Goal: Task Accomplishment & Management: Manage account settings

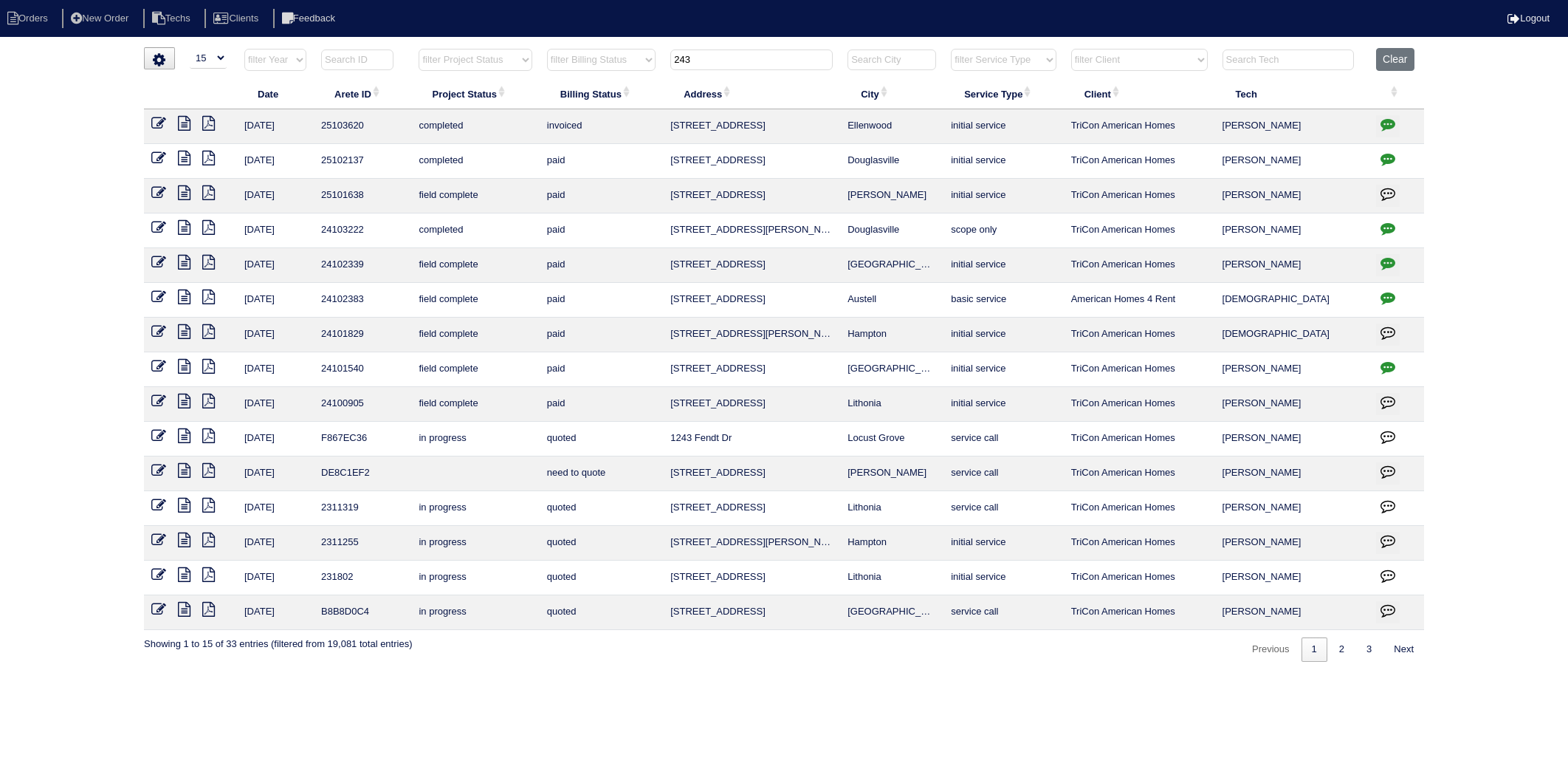
select select "15"
drag, startPoint x: 718, startPoint y: 60, endPoint x: 590, endPoint y: 80, distance: 129.6
click at [590, 80] on table "Date Arete ID Project Status Billing Status Address City Service Type Client Te…" at bounding box center [784, 339] width 1281 height 582
type input "175"
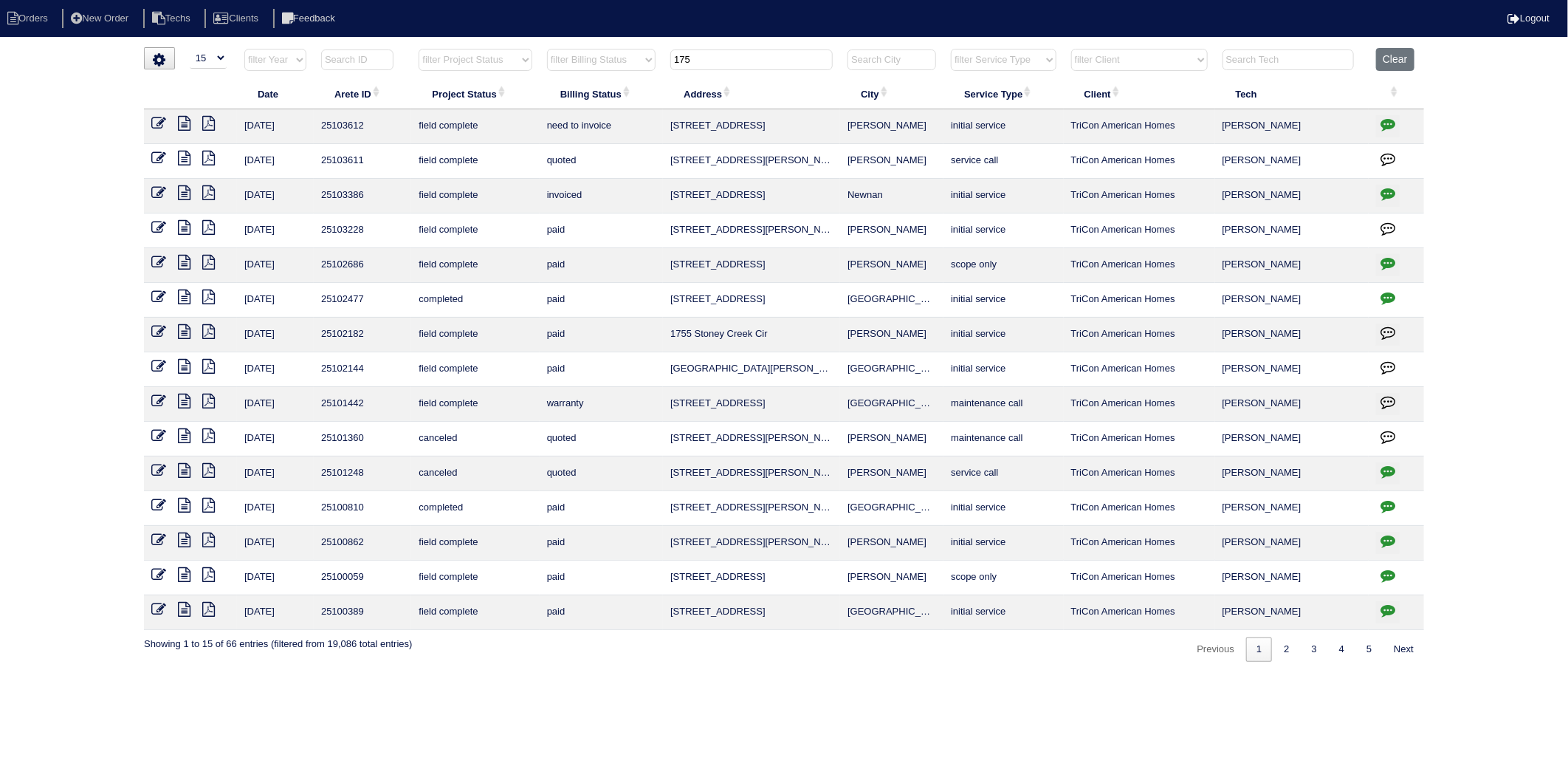
click at [156, 120] on icon at bounding box center [159, 123] width 15 height 15
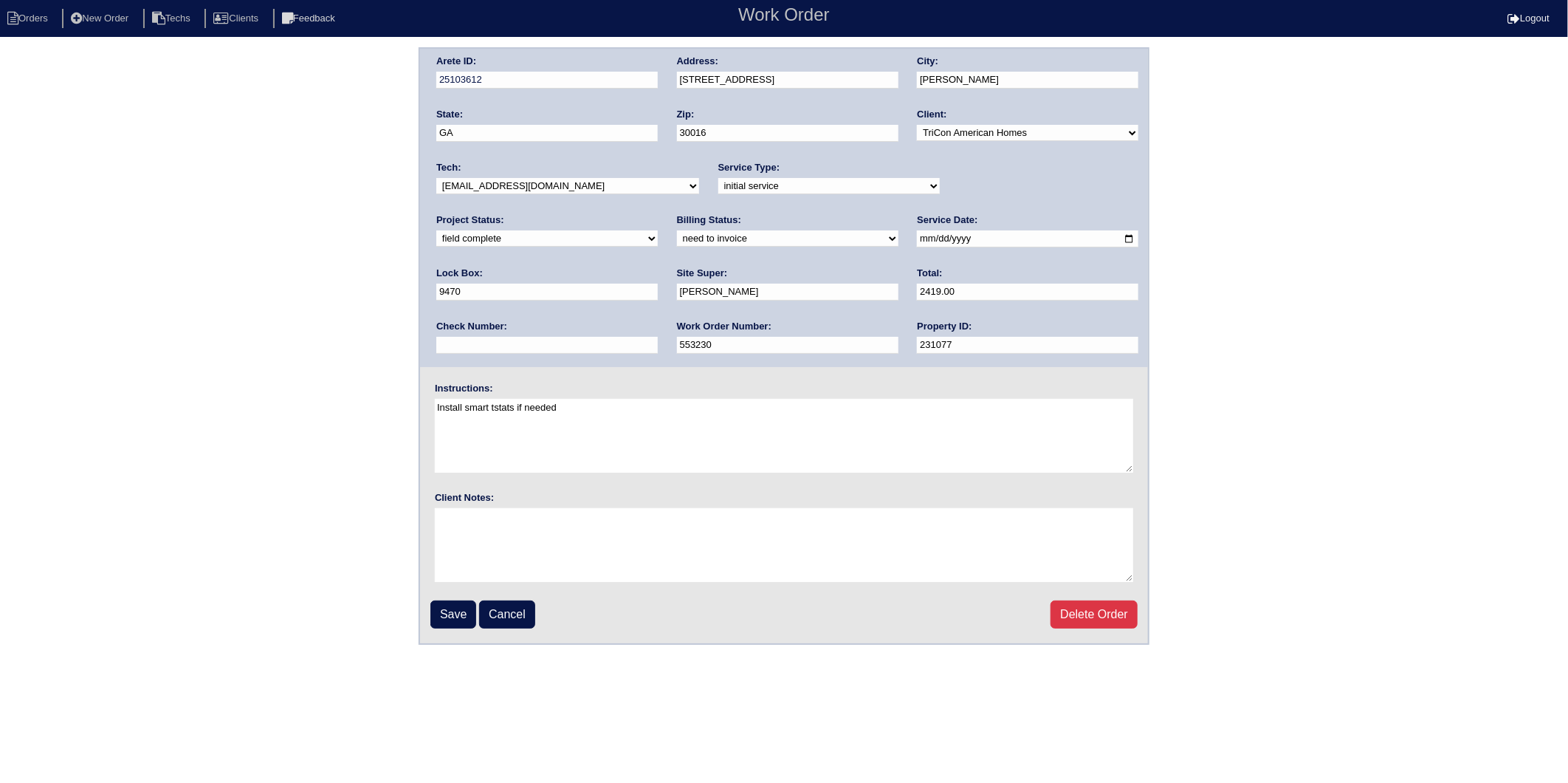
click at [677, 240] on select "need to quote quoted need to invoice invoiced paid warranty purchase order need…" at bounding box center [788, 238] width 222 height 16
select select "invoiced"
click at [677, 230] on select "need to quote quoted need to invoice invoiced paid warranty purchase order need…" at bounding box center [788, 238] width 222 height 16
click at [449, 609] on input "Save" at bounding box center [454, 614] width 46 height 28
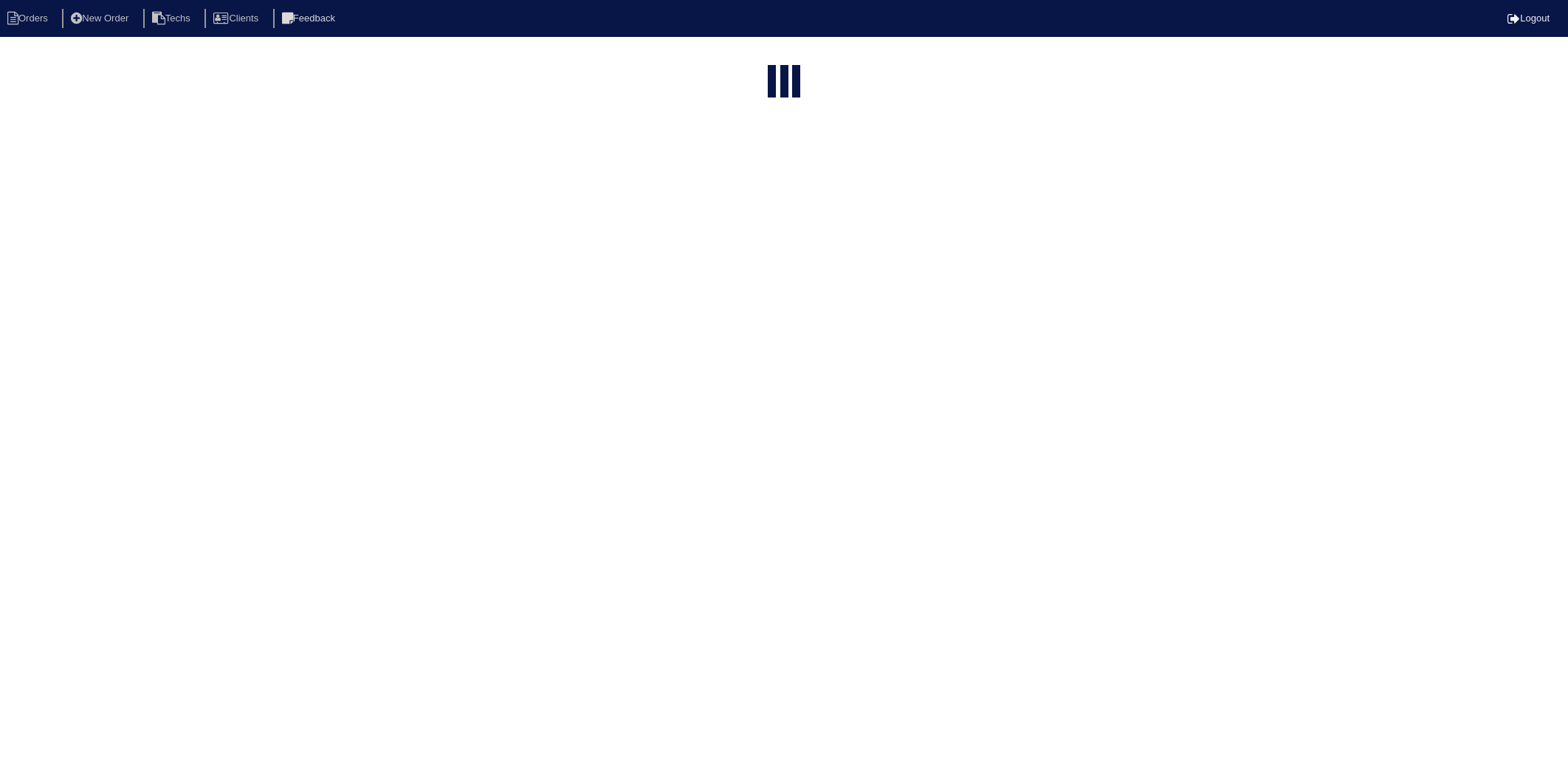
select select "15"
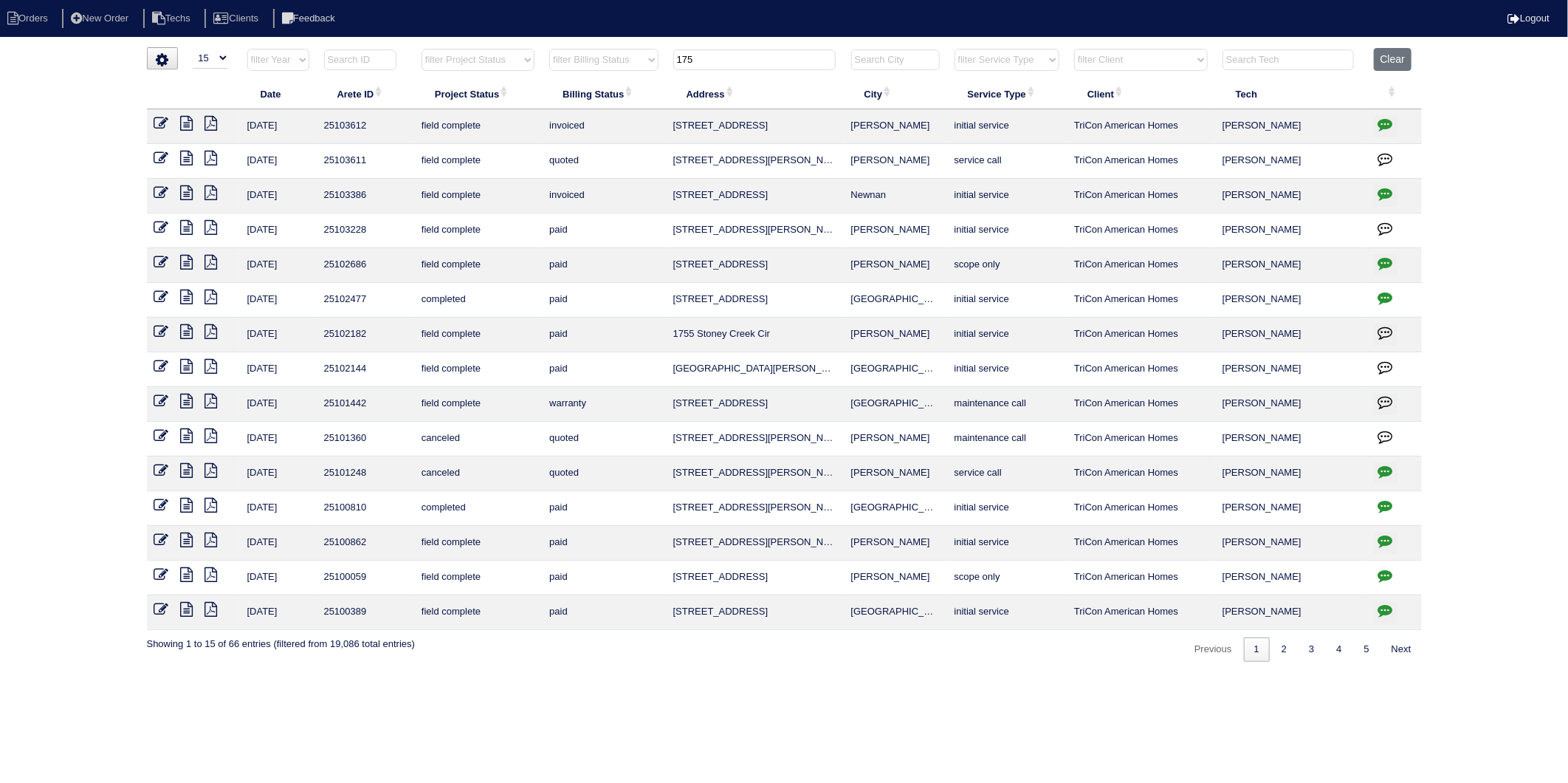
drag, startPoint x: 711, startPoint y: 53, endPoint x: 619, endPoint y: 82, distance: 96.5
click at [621, 82] on table "Date Arete ID Project Status Billing Status Address City Service Type Client Te…" at bounding box center [784, 339] width 1275 height 582
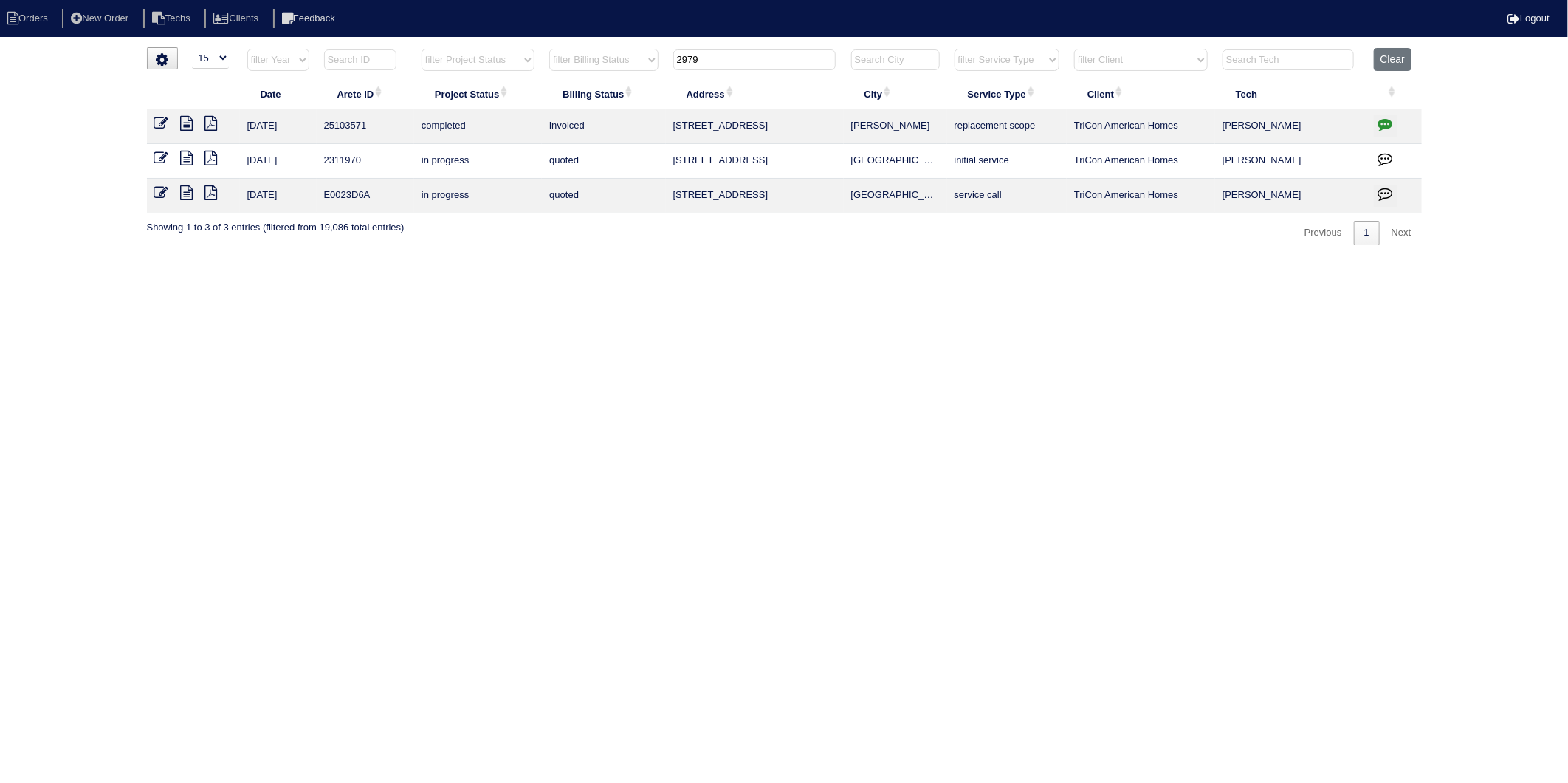
drag, startPoint x: 721, startPoint y: 60, endPoint x: 586, endPoint y: 94, distance: 139.2
click at [592, 87] on table "Date Arete ID Project Status Billing Status Address City Service Type Client Te…" at bounding box center [784, 130] width 1275 height 166
type input "30"
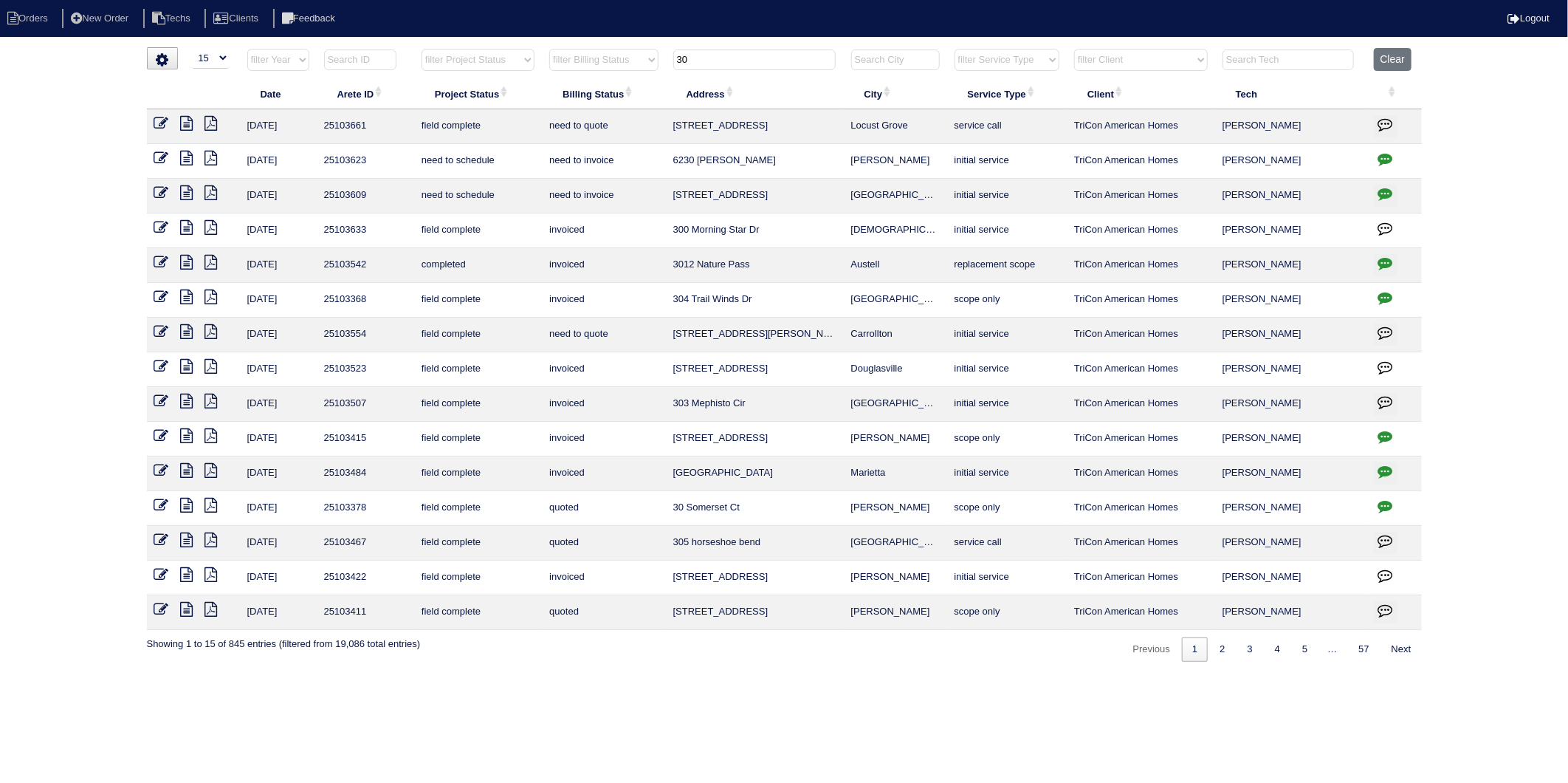
click at [1388, 197] on icon "button" at bounding box center [1387, 194] width 15 height 15
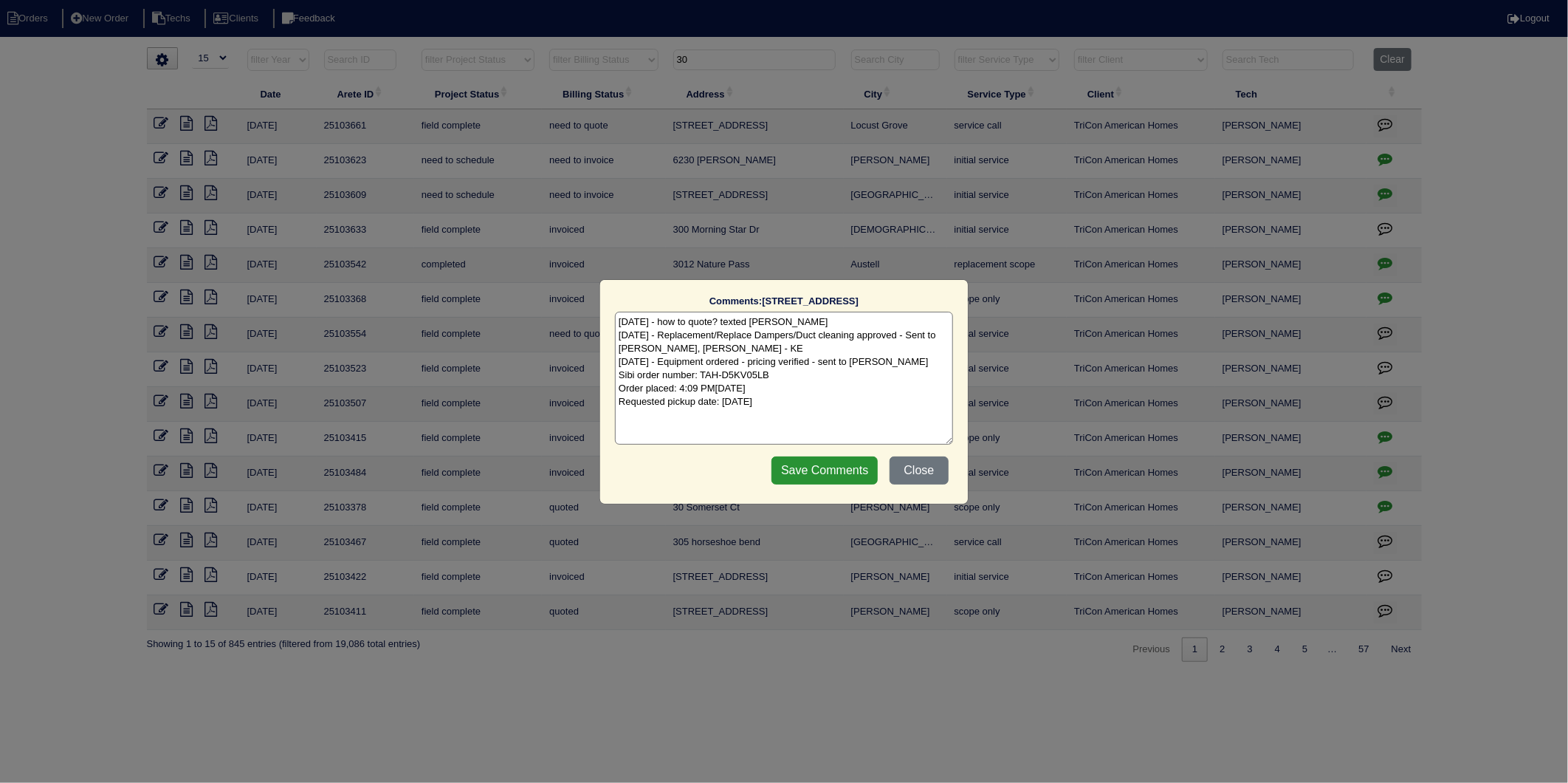
click at [836, 396] on textarea "10/3/25 - how to quote? texted Payton - rk 10/3/25 - Replacement/Replace Damper…" at bounding box center [784, 378] width 338 height 133
type textarea "10/3/25 - how to quote? texted Payton - rk 10/3/25 - Replacement/Replace Damper…"
click at [806, 475] on input "Save Comments" at bounding box center [825, 470] width 107 height 28
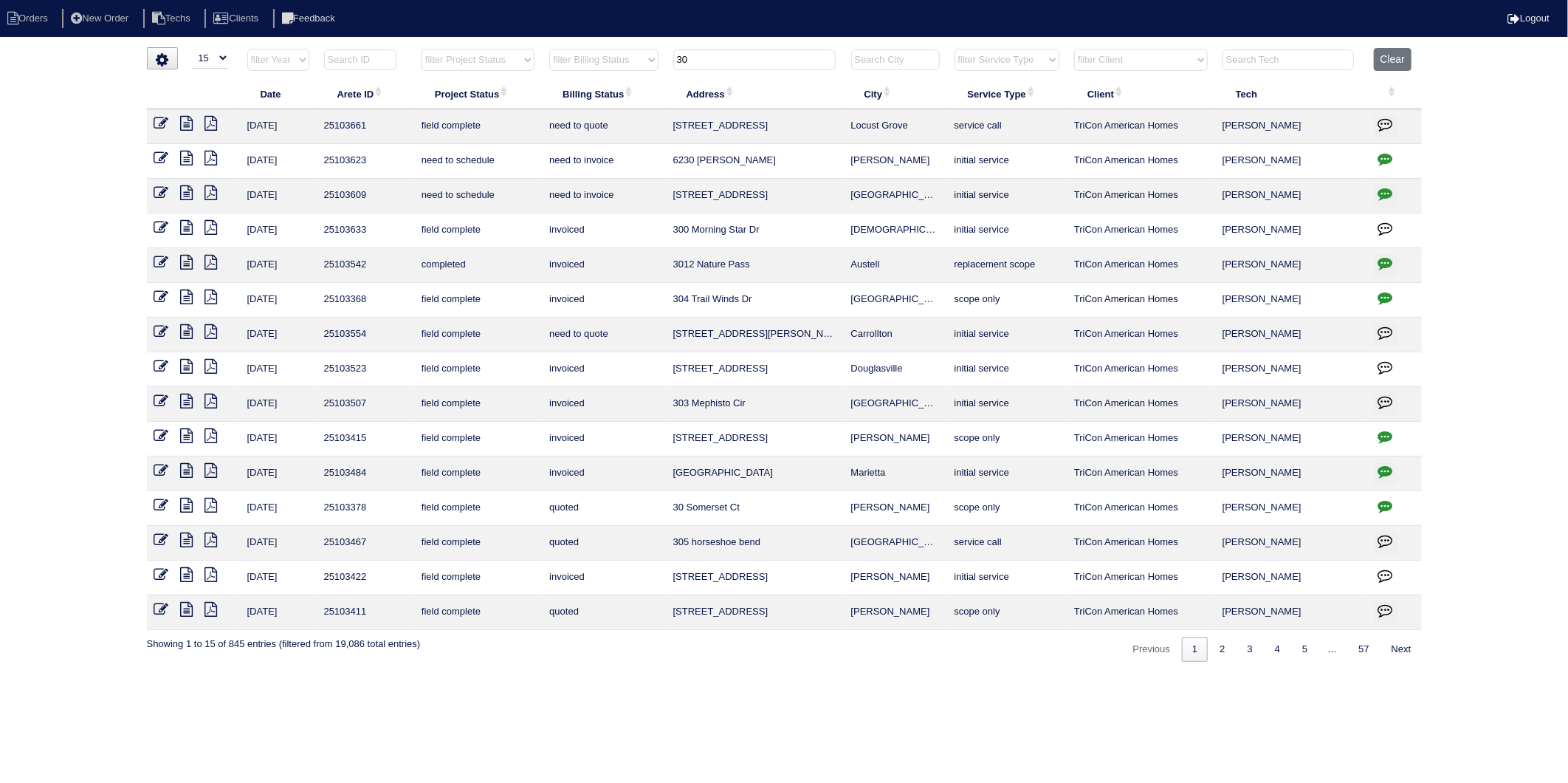
click at [160, 194] on icon at bounding box center [162, 193] width 15 height 15
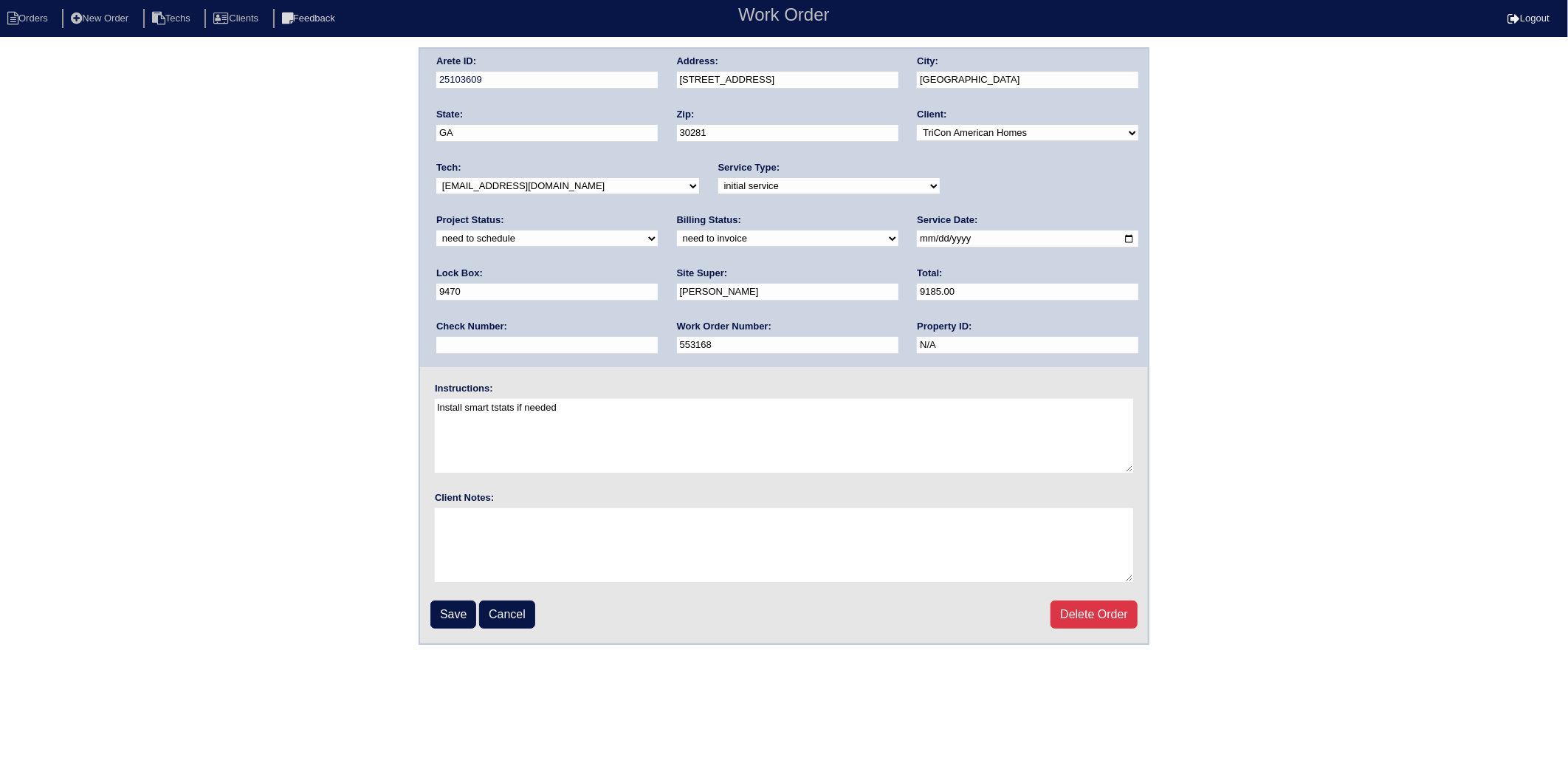
drag, startPoint x: 479, startPoint y: 234, endPoint x: 476, endPoint y: 242, distance: 8.5
click at [677, 234] on select "need to quote quoted need to invoice invoiced paid warranty purchase order need…" at bounding box center [788, 238] width 222 height 16
select select "invoiced"
click at [677, 230] on select "need to quote quoted need to invoice invoiced paid warranty purchase order need…" at bounding box center [788, 238] width 222 height 16
drag, startPoint x: 941, startPoint y: 185, endPoint x: 935, endPoint y: 192, distance: 9.2
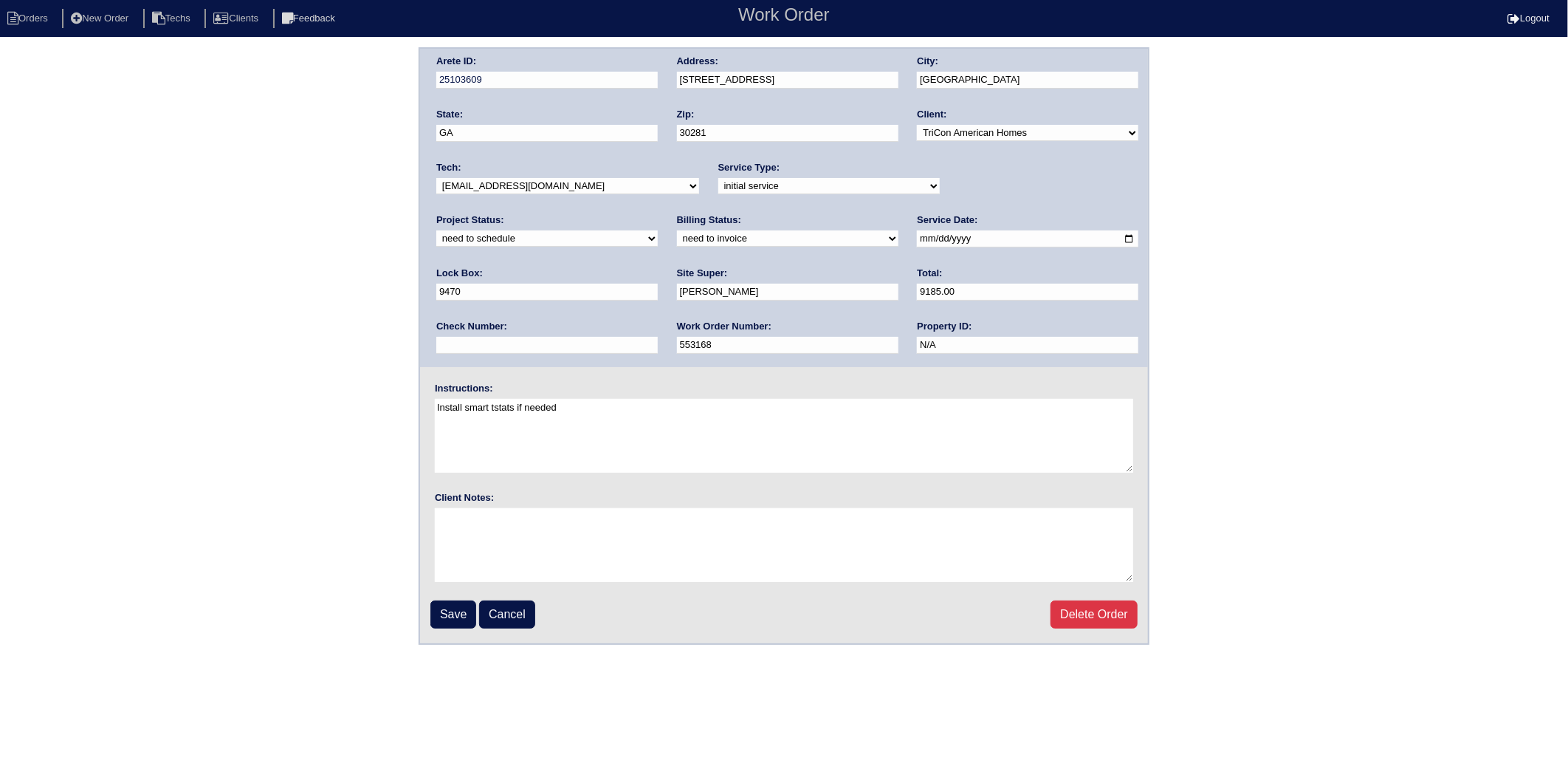
click at [658, 230] on select "new order assigned in progress field complete need to schedule admin review arc…" at bounding box center [548, 238] width 222 height 16
select select "completed"
click at [658, 230] on select "new order assigned in progress field complete need to schedule admin review arc…" at bounding box center [548, 238] width 222 height 16
click at [452, 610] on input "Save" at bounding box center [454, 614] width 46 height 28
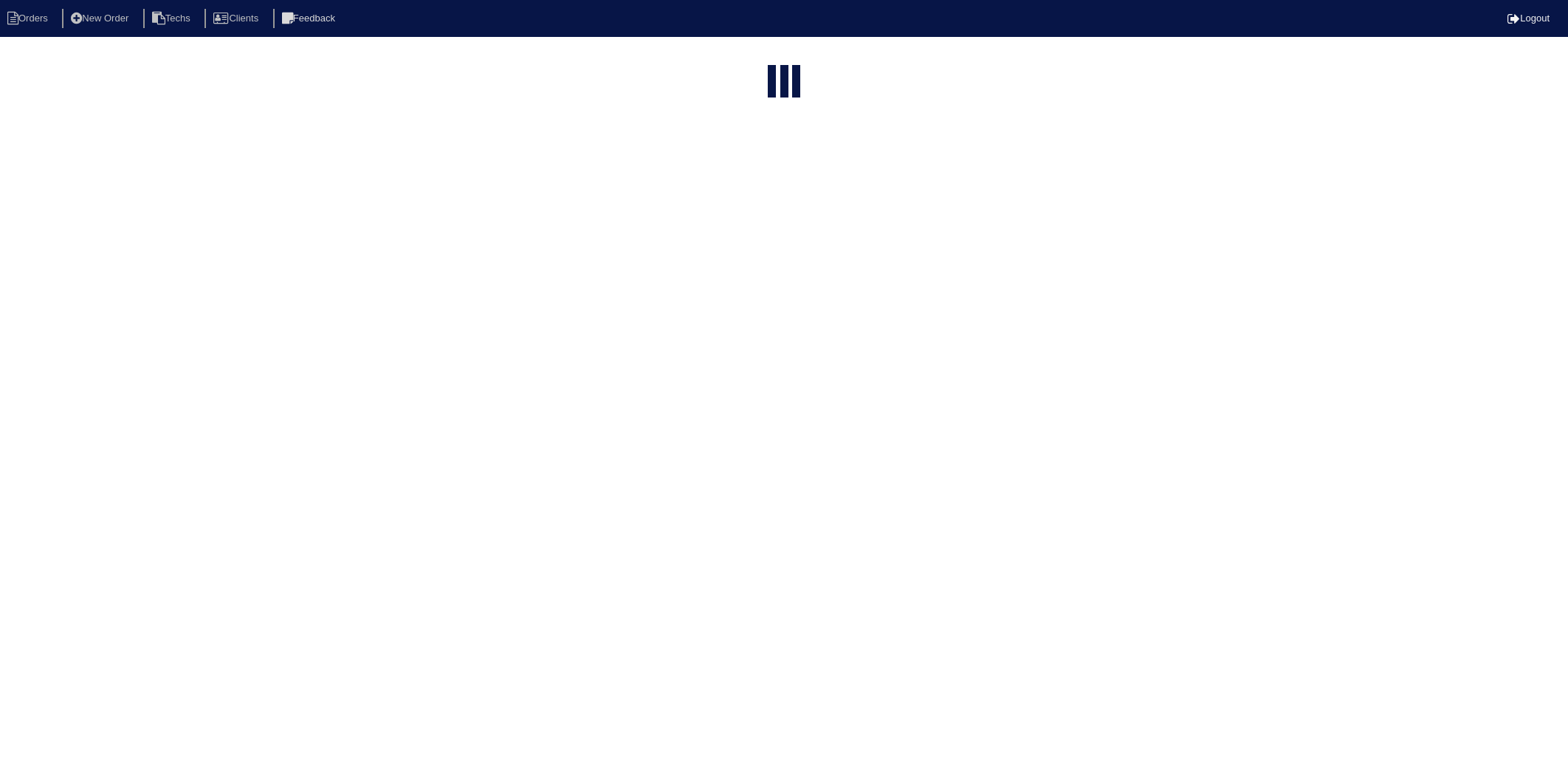
select select "15"
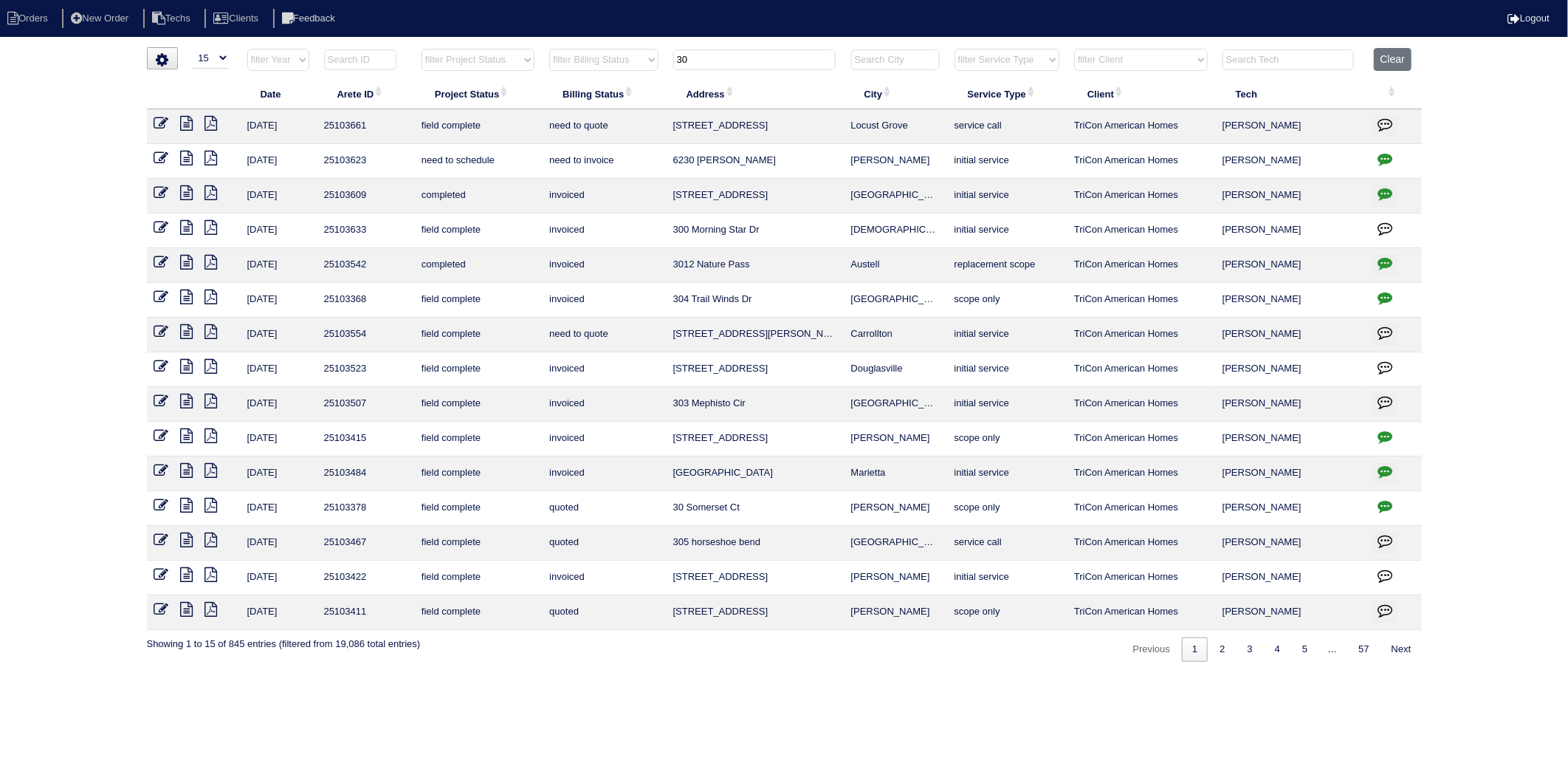
drag, startPoint x: 676, startPoint y: 66, endPoint x: 627, endPoint y: 76, distance: 50.0
click at [627, 76] on tr "filter Year -- Any Year -- 2025 2024 2023 2022 2021 2020 2019 filter Project St…" at bounding box center [784, 63] width 1275 height 30
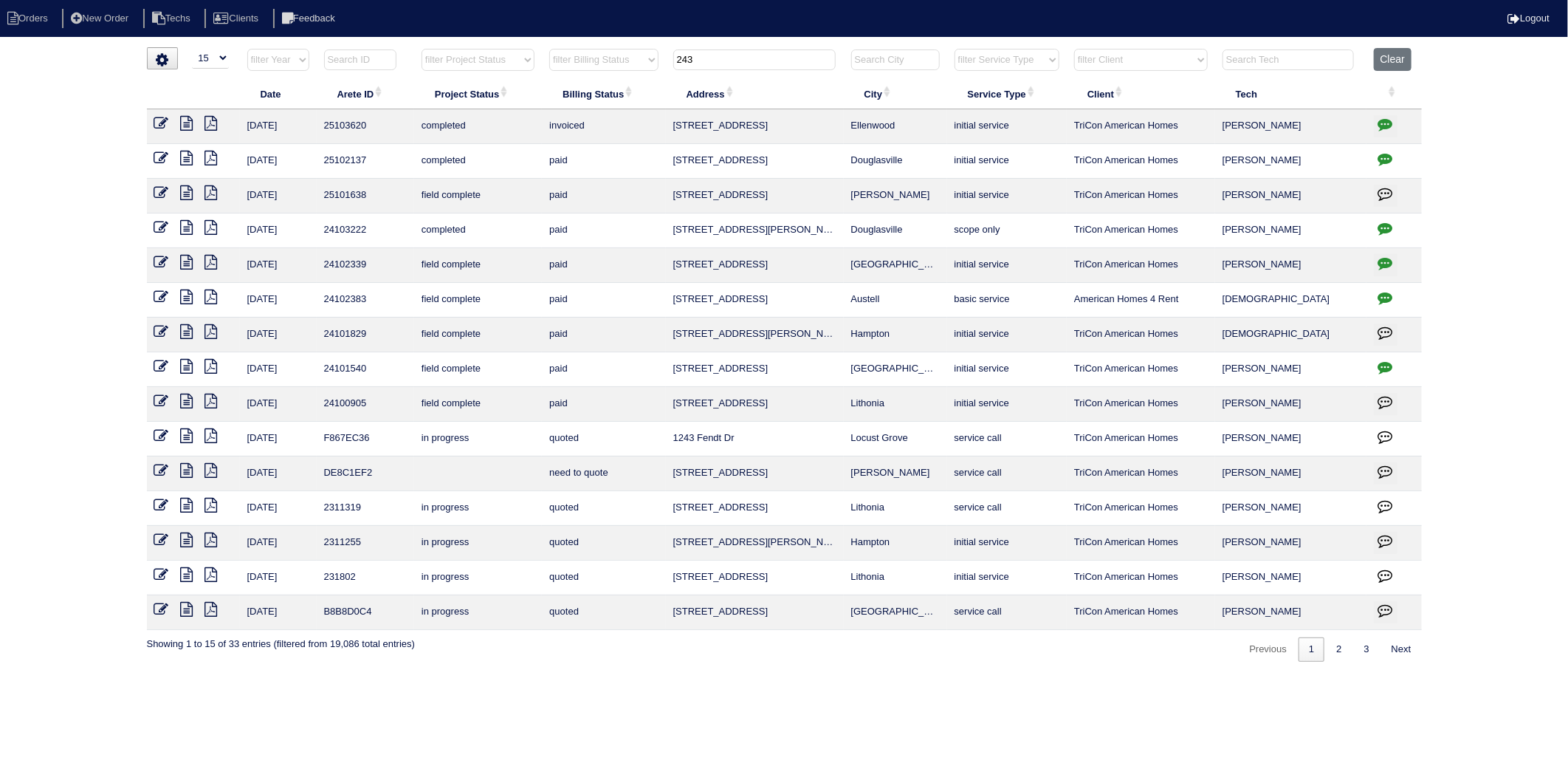
drag, startPoint x: 728, startPoint y: 59, endPoint x: 595, endPoint y: 69, distance: 133.4
click at [595, 69] on tr "filter Year -- Any Year -- 2025 2024 2023 2022 2021 2020 2019 filter Project St…" at bounding box center [784, 63] width 1275 height 30
type input "14"
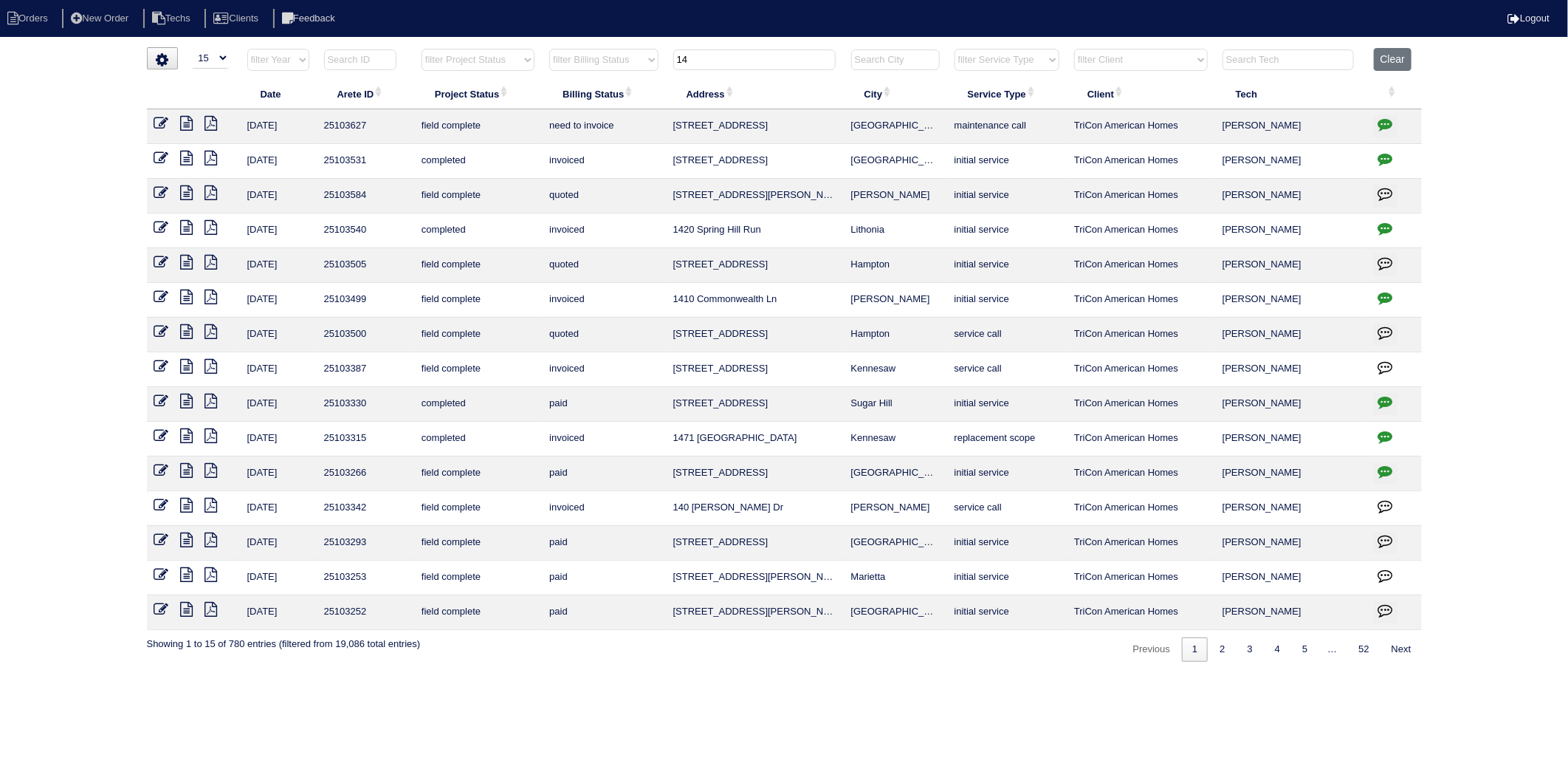
click at [187, 130] on icon at bounding box center [186, 123] width 13 height 15
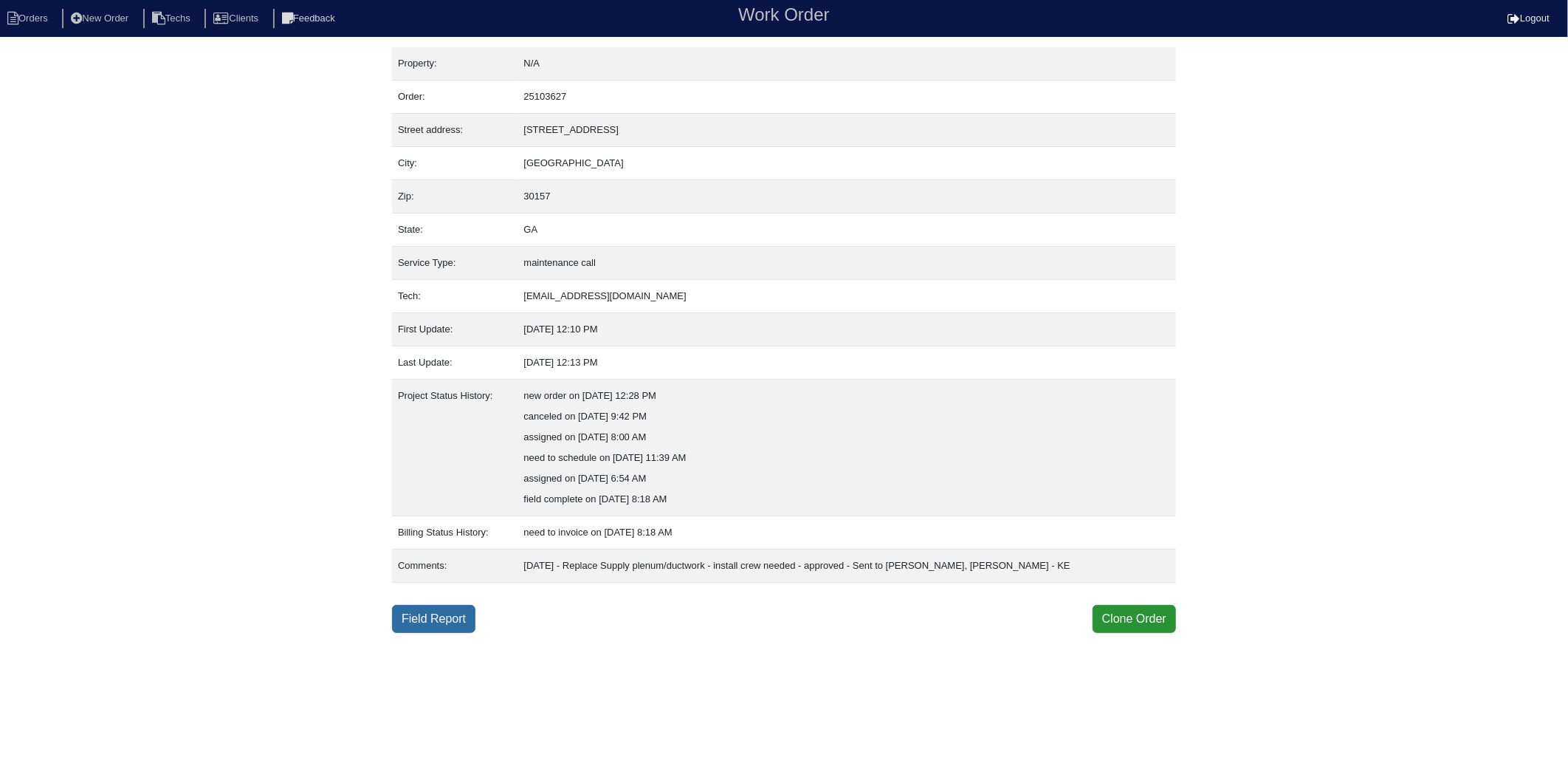
click at [440, 617] on link "Field Report" at bounding box center [433, 618] width 83 height 28
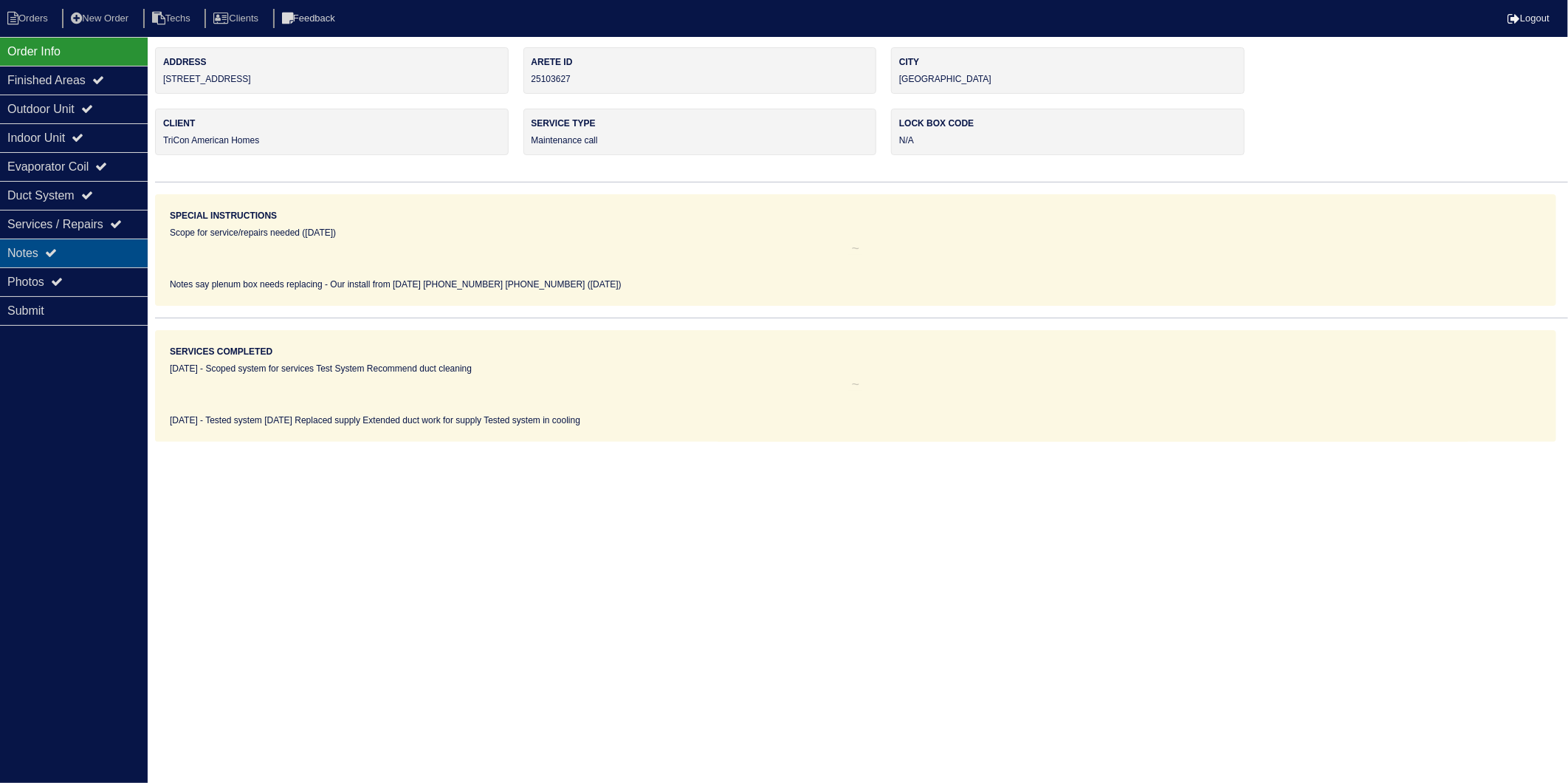
click at [32, 251] on div "Notes" at bounding box center [74, 253] width 148 height 29
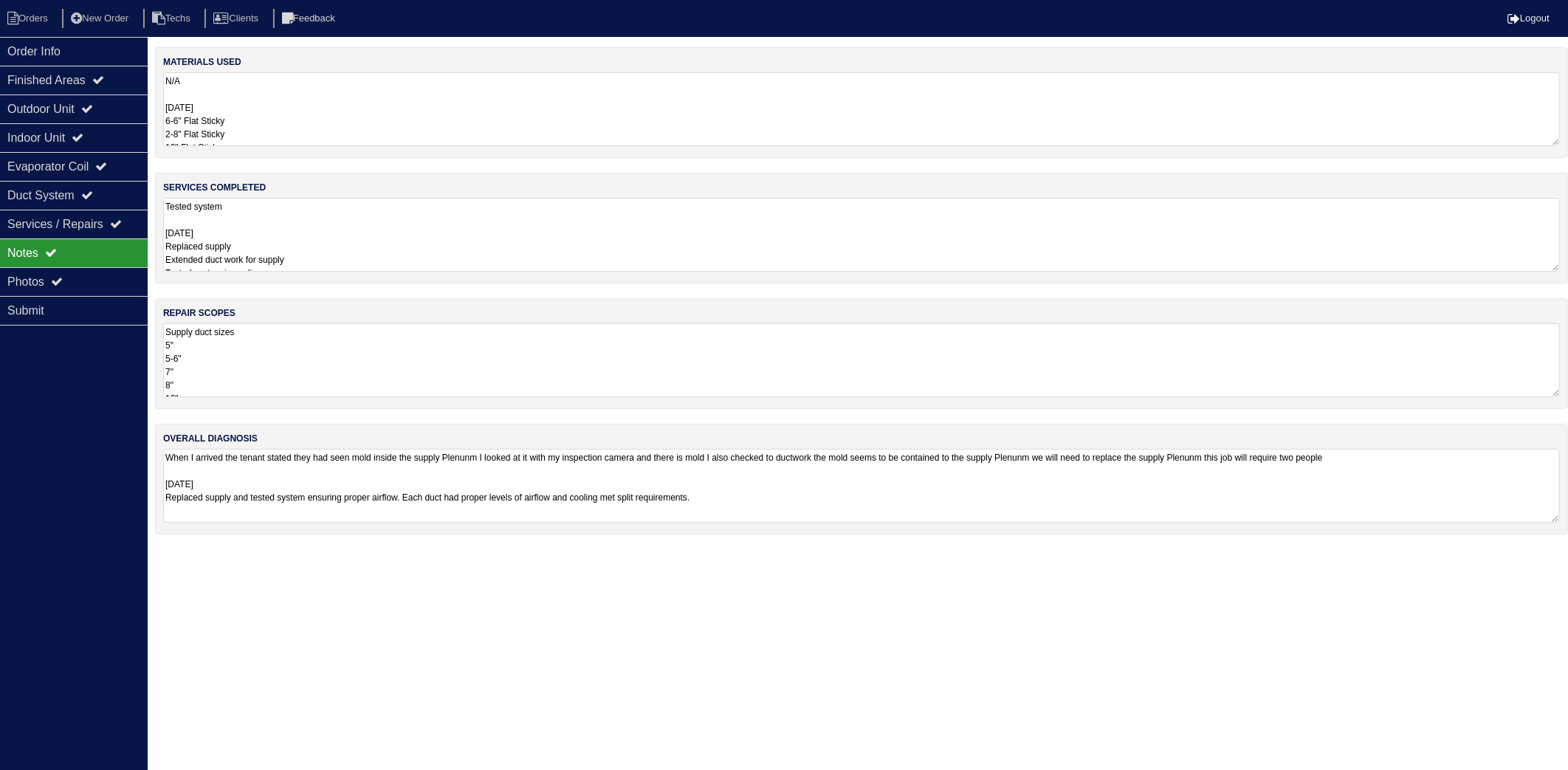
click at [284, 106] on textarea "N/A [DATE] 6-6" Flat Sticky 2-8" Flat Sticky 10" Flat Sticky 6" flex 8" flex 10…" at bounding box center [862, 109] width 1398 height 74
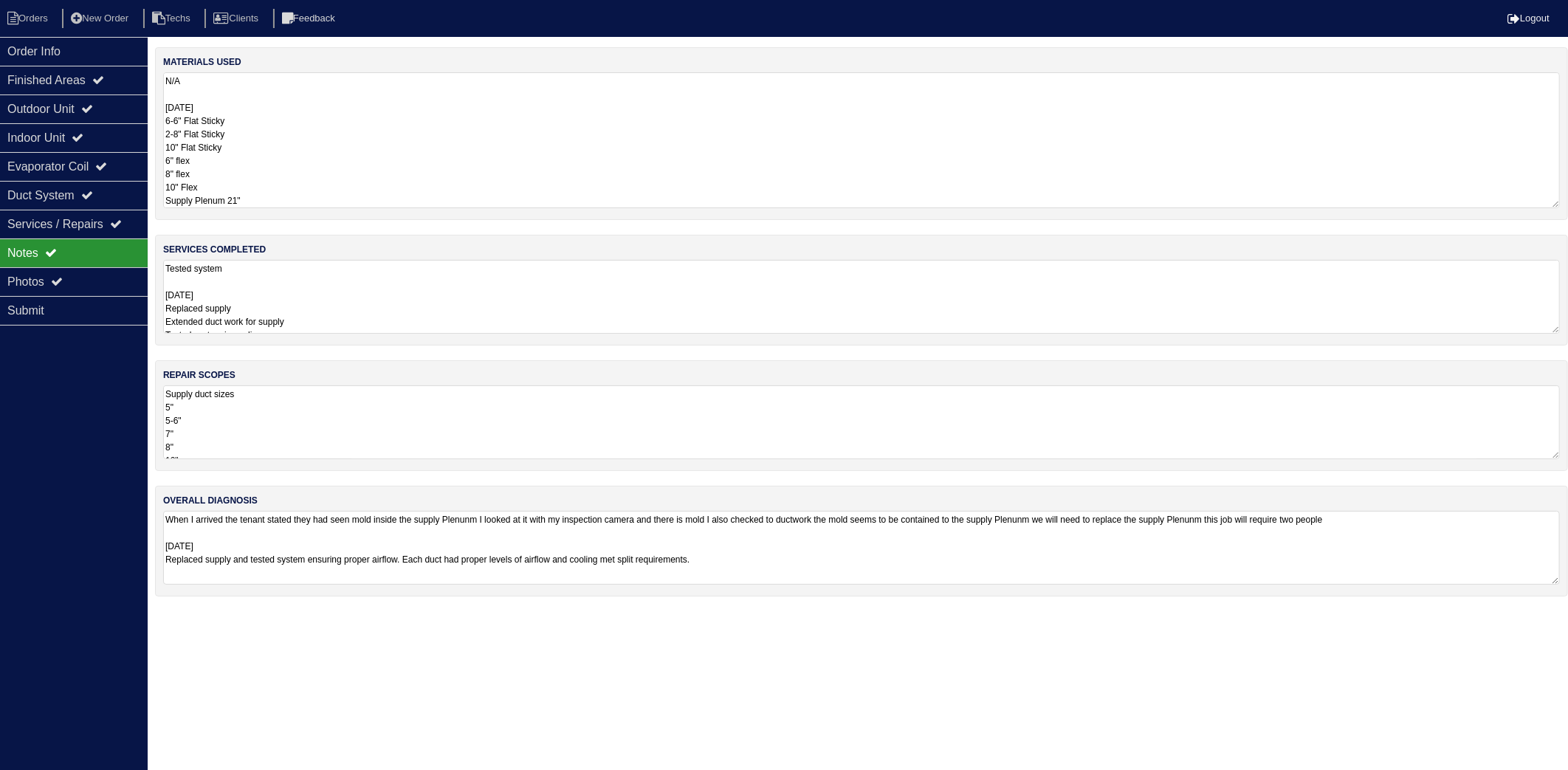
drag, startPoint x: 223, startPoint y: 144, endPoint x: 239, endPoint y: 149, distance: 16.8
click at [239, 149] on textarea "N/A [DATE] 6-6" Flat Sticky 2-8" Flat Sticky 10" Flat Sticky 6" flex 8" flex 10…" at bounding box center [862, 140] width 1398 height 136
click at [39, 15] on li "Orders" at bounding box center [29, 19] width 60 height 20
select select "15"
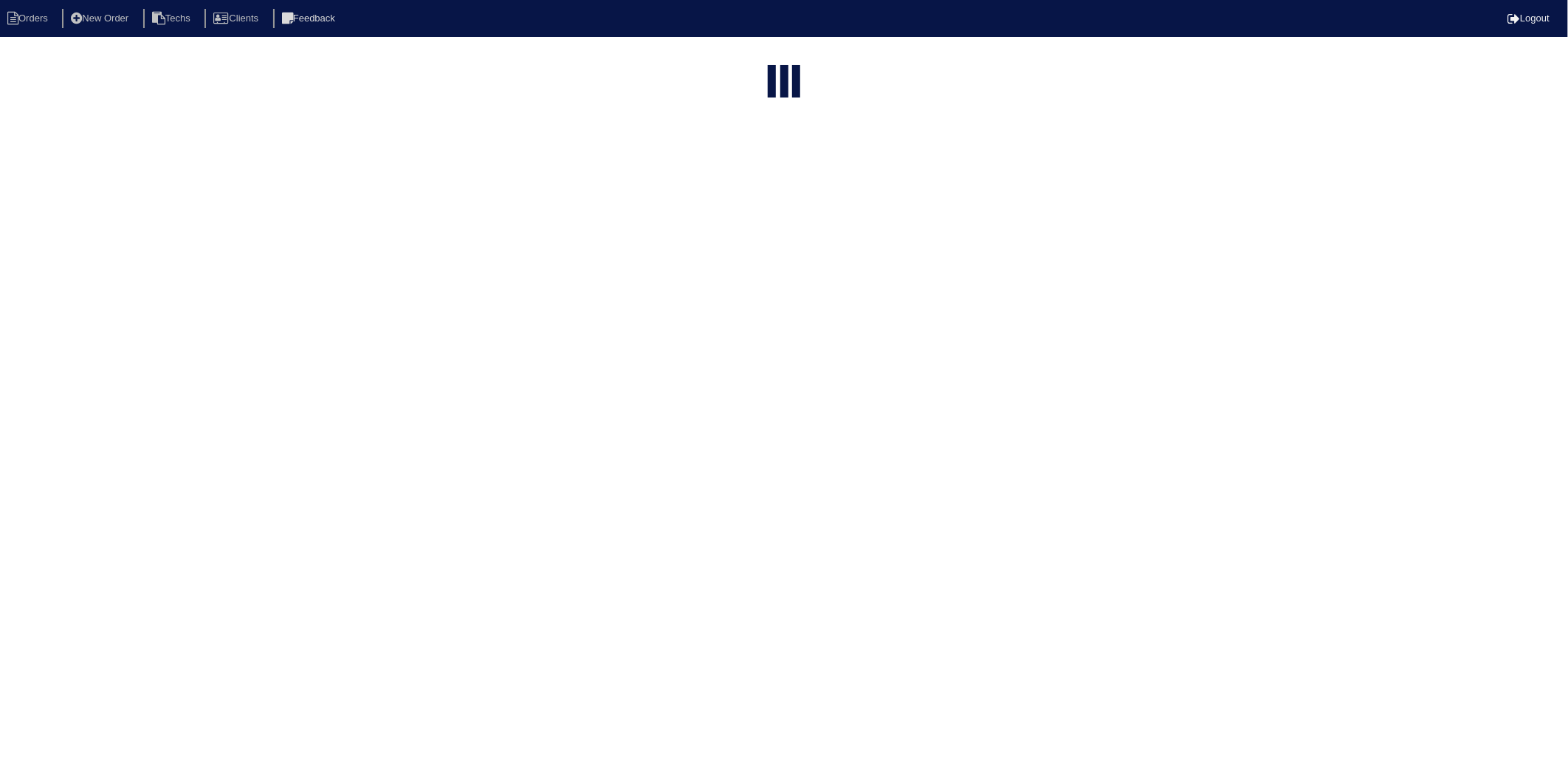
type input "14"
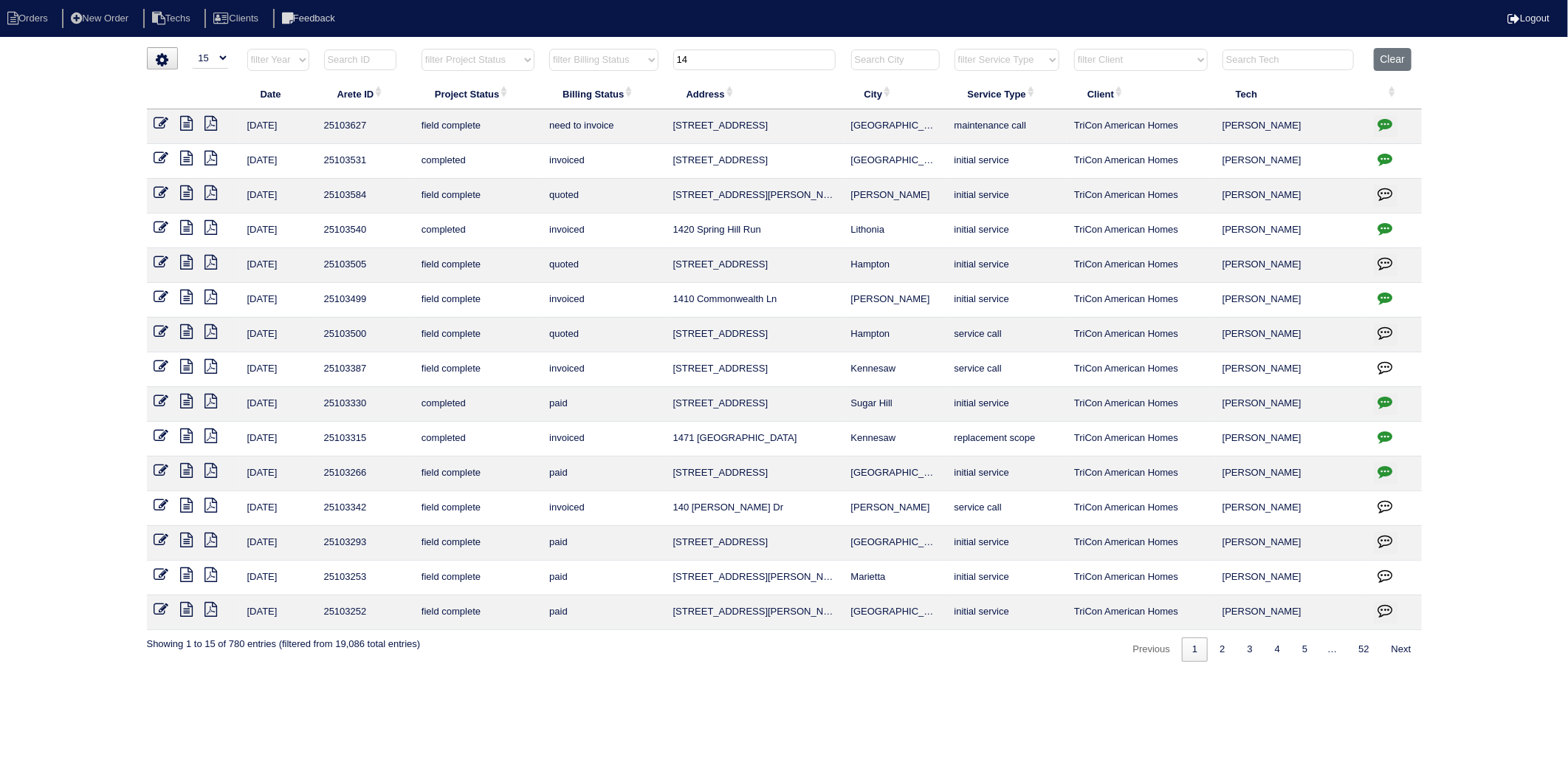
click at [160, 126] on icon at bounding box center [162, 123] width 15 height 15
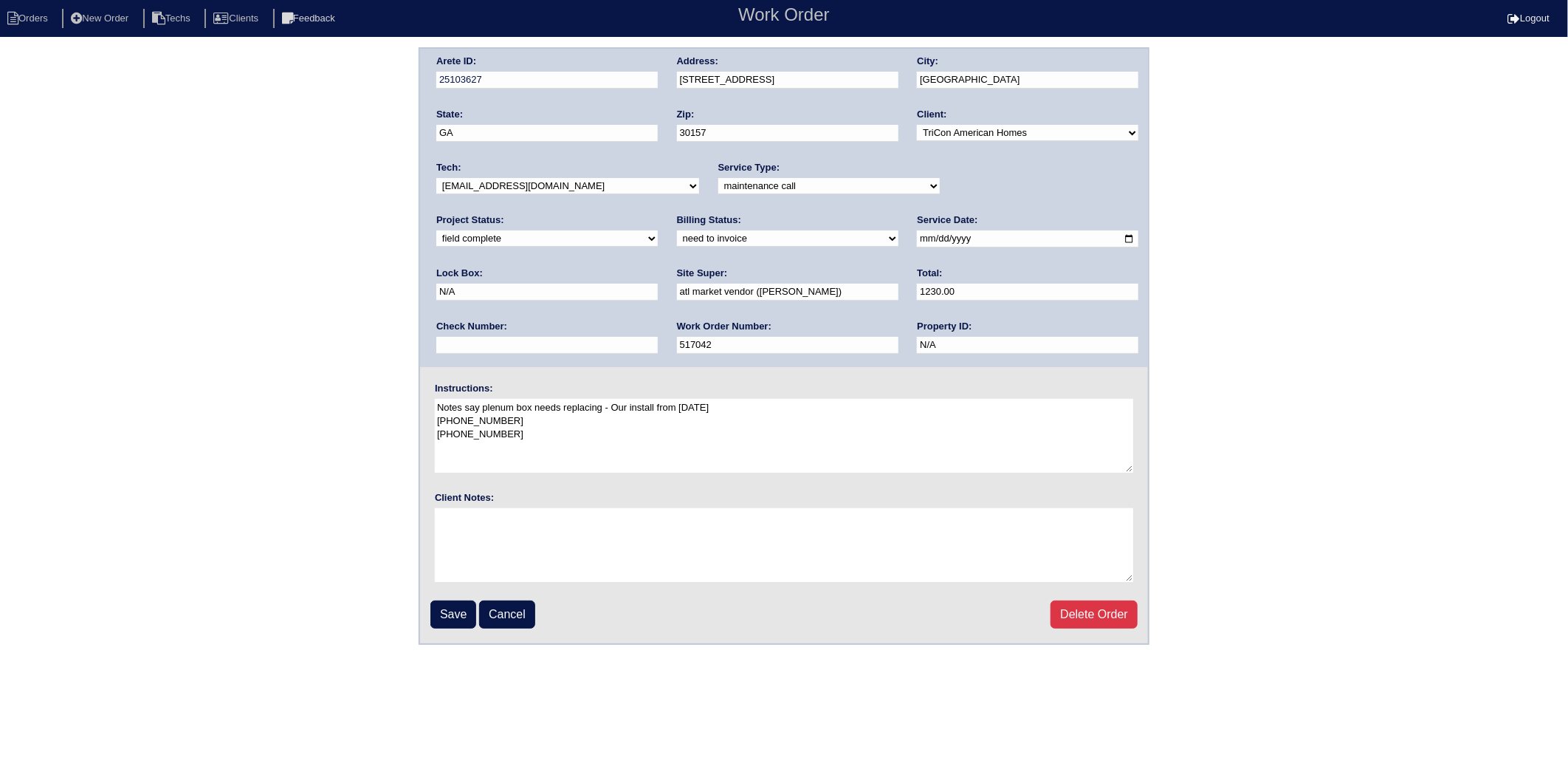
drag, startPoint x: 473, startPoint y: 236, endPoint x: 474, endPoint y: 247, distance: 11.0
click at [677, 236] on select "need to quote quoted need to invoice invoiced paid warranty purchase order need…" at bounding box center [788, 238] width 222 height 16
select select "invoiced"
click at [677, 230] on select "need to quote quoted need to invoice invoiced paid warranty purchase order need…" at bounding box center [788, 238] width 222 height 16
drag, startPoint x: 450, startPoint y: 615, endPoint x: 448, endPoint y: 594, distance: 21.1
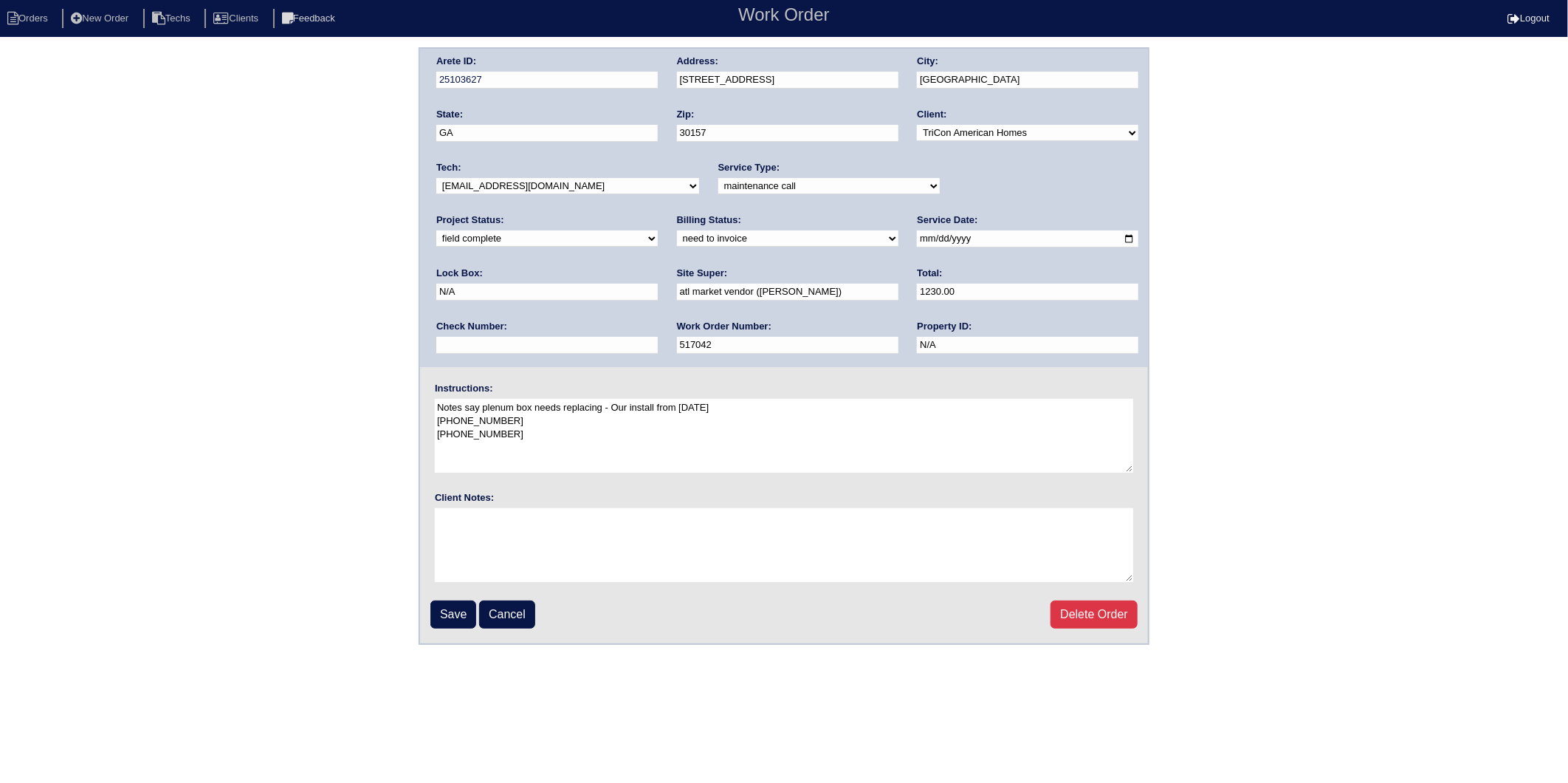
click at [450, 615] on input "Save" at bounding box center [454, 614] width 46 height 28
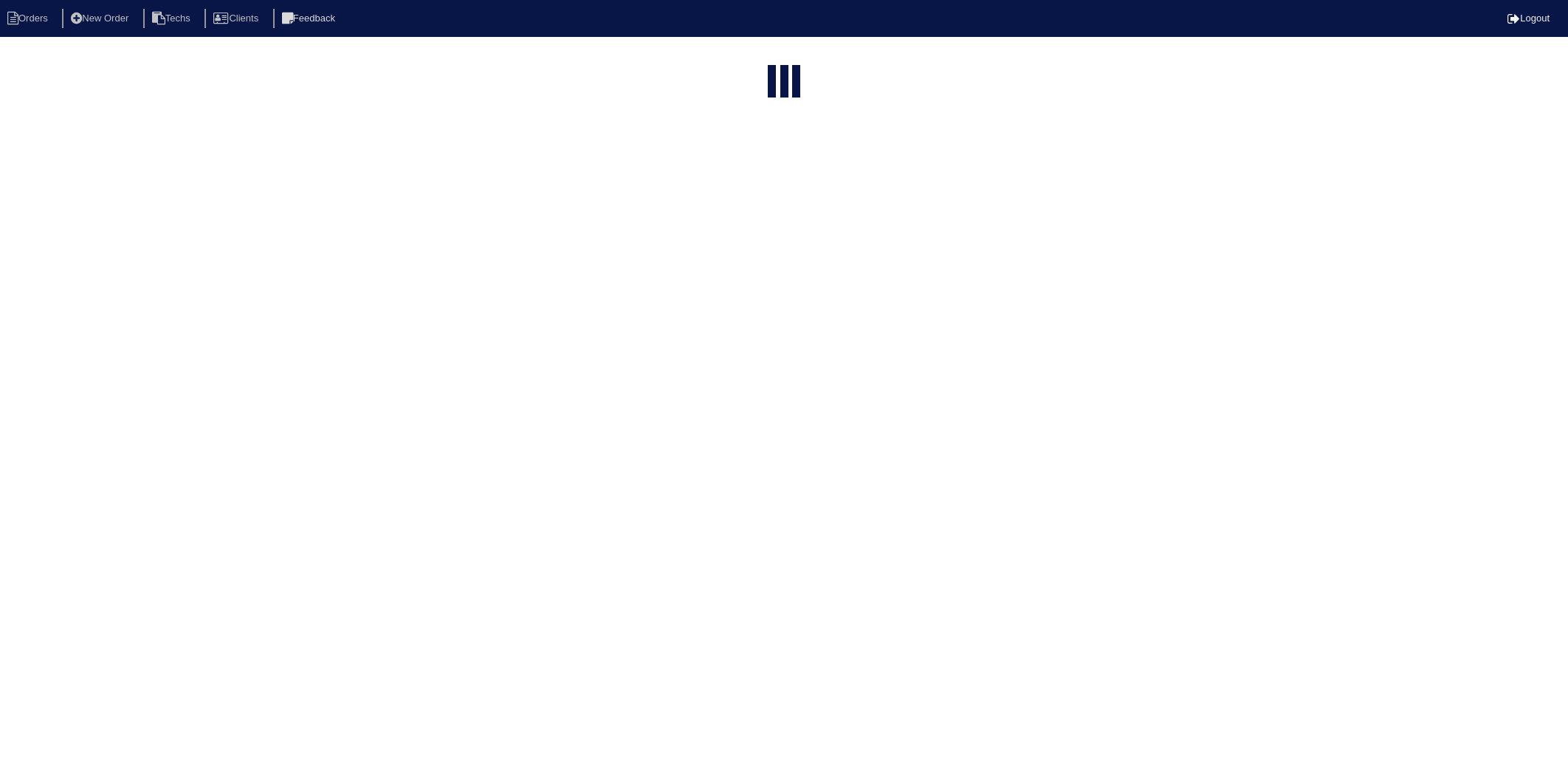
select select "15"
type input "14"
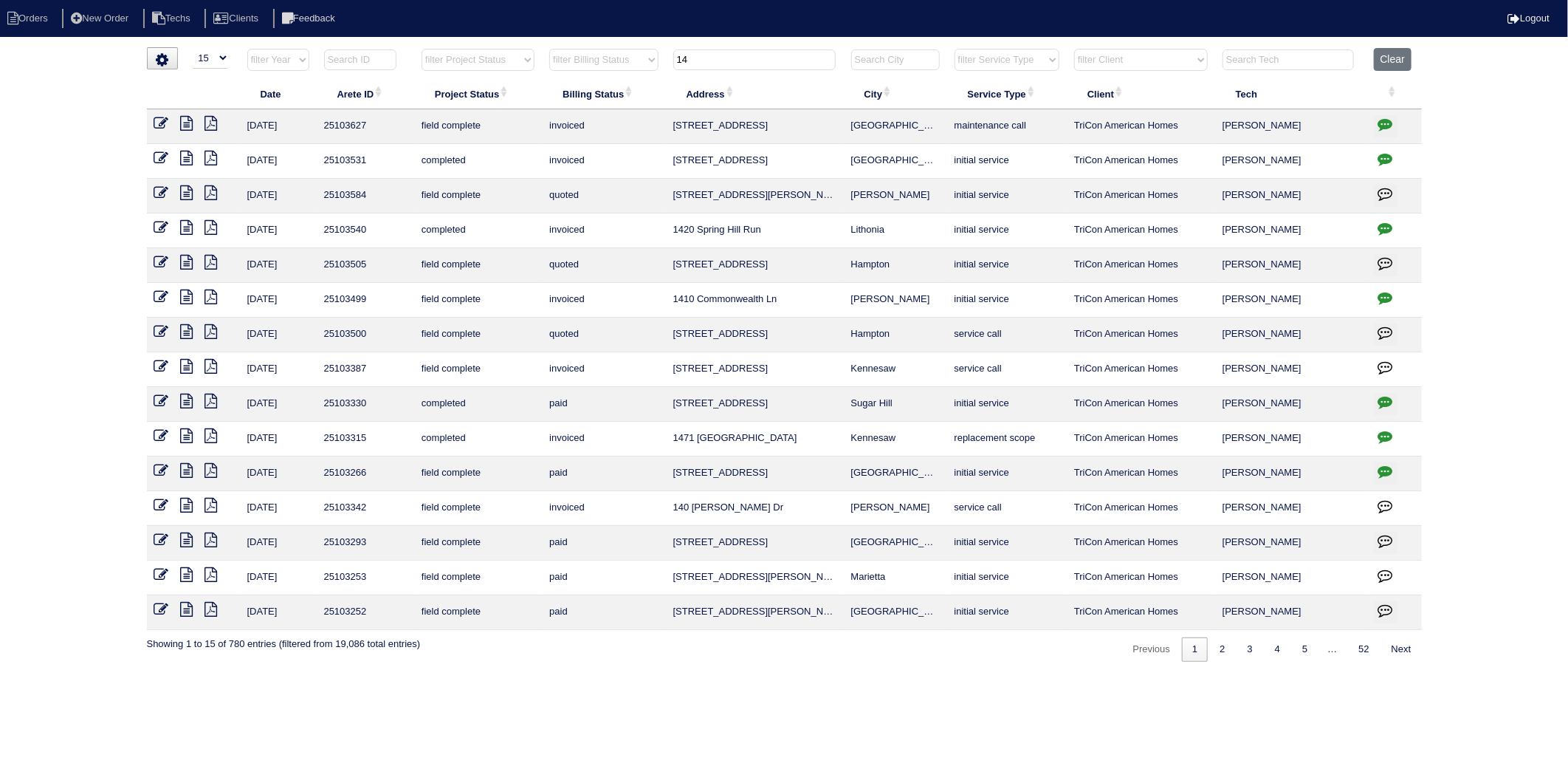
click at [205, 123] on icon at bounding box center [211, 123] width 13 height 15
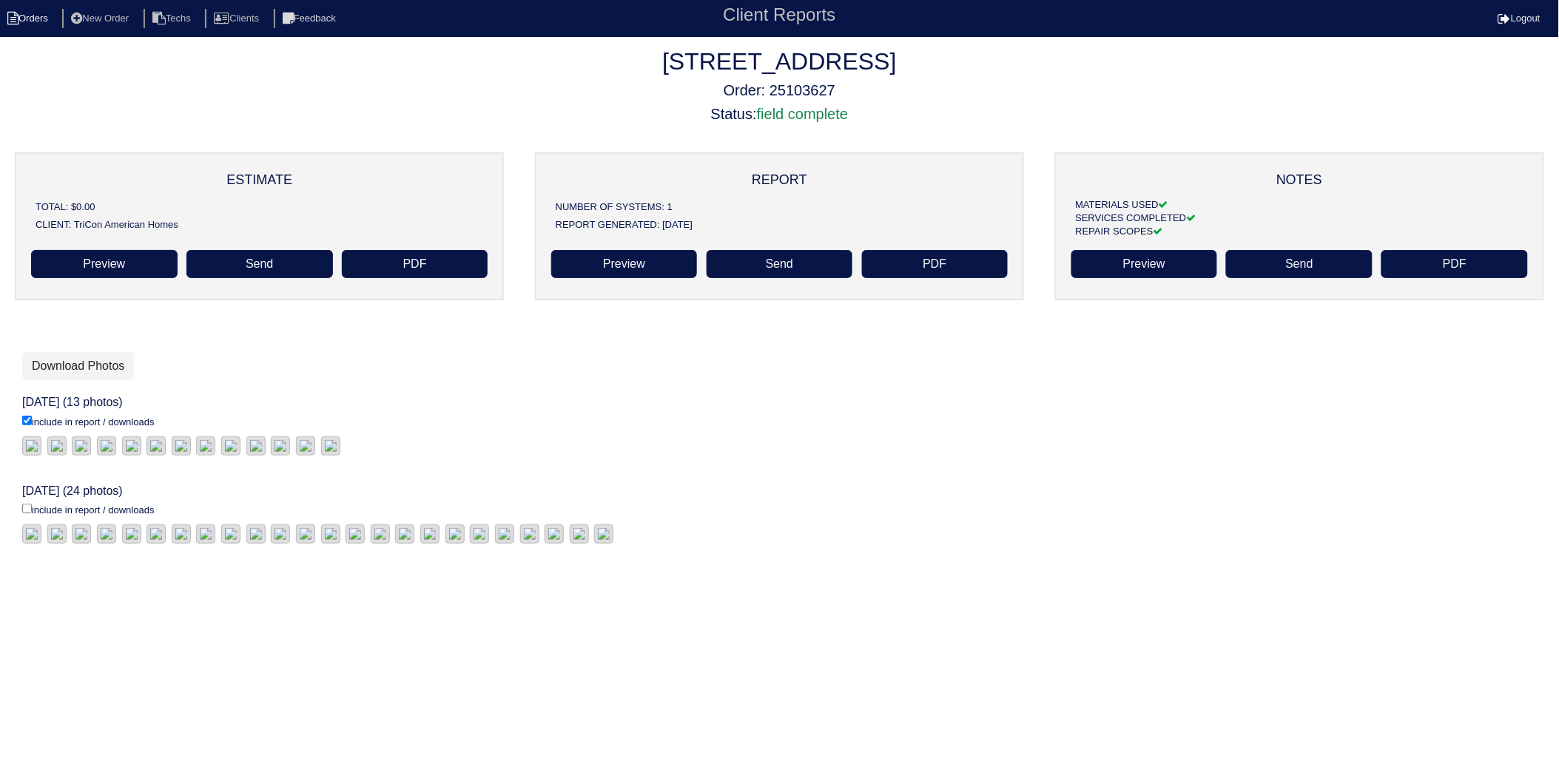
click at [19, 18] on li "Orders" at bounding box center [29, 19] width 60 height 20
select select "15"
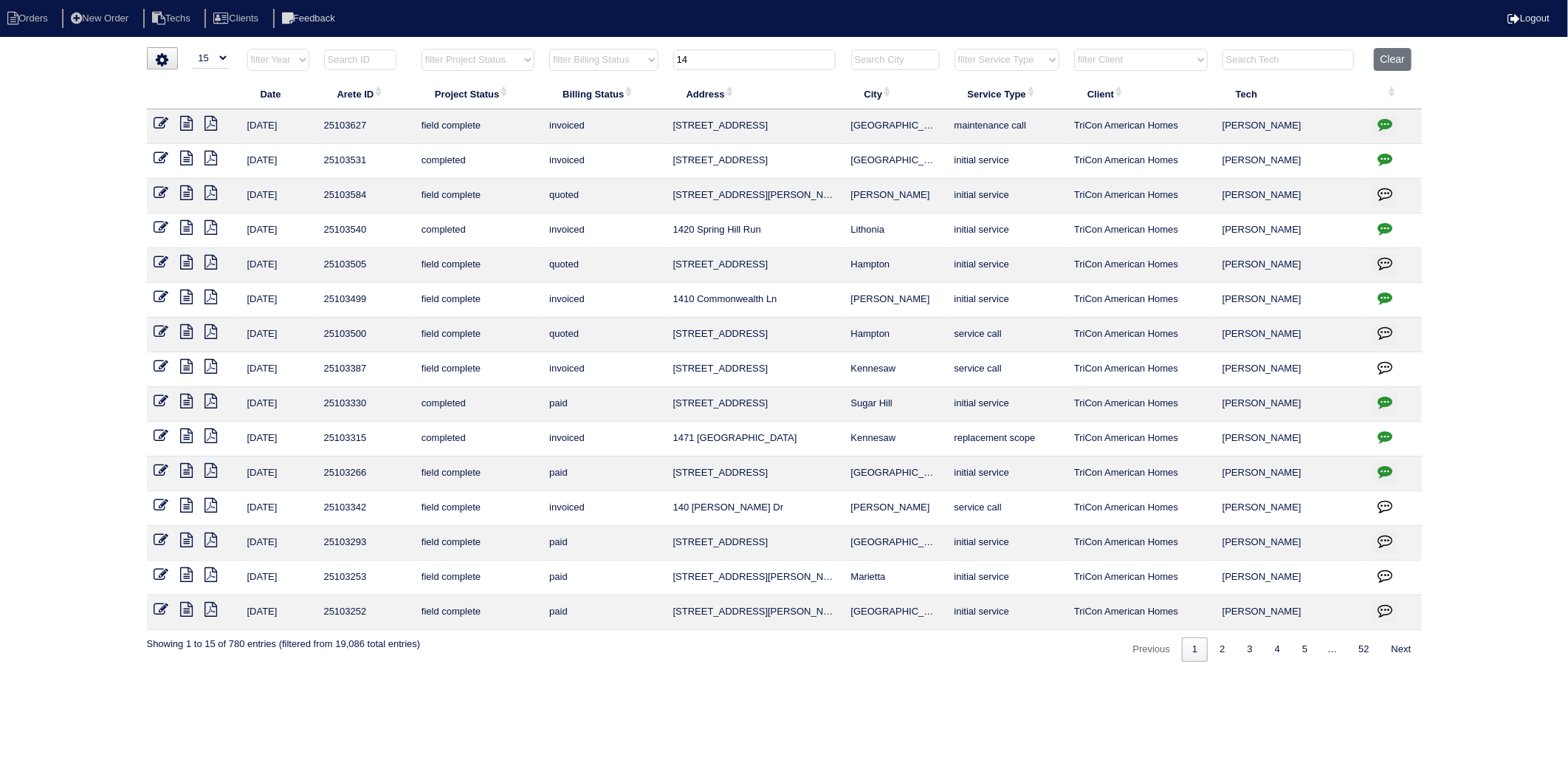
drag, startPoint x: 703, startPoint y: 68, endPoint x: 586, endPoint y: 82, distance: 117.8
click at [586, 82] on table "Date Arete ID Project Status Billing Status Address City Service Type Client Te…" at bounding box center [784, 339] width 1275 height 582
type input "4529"
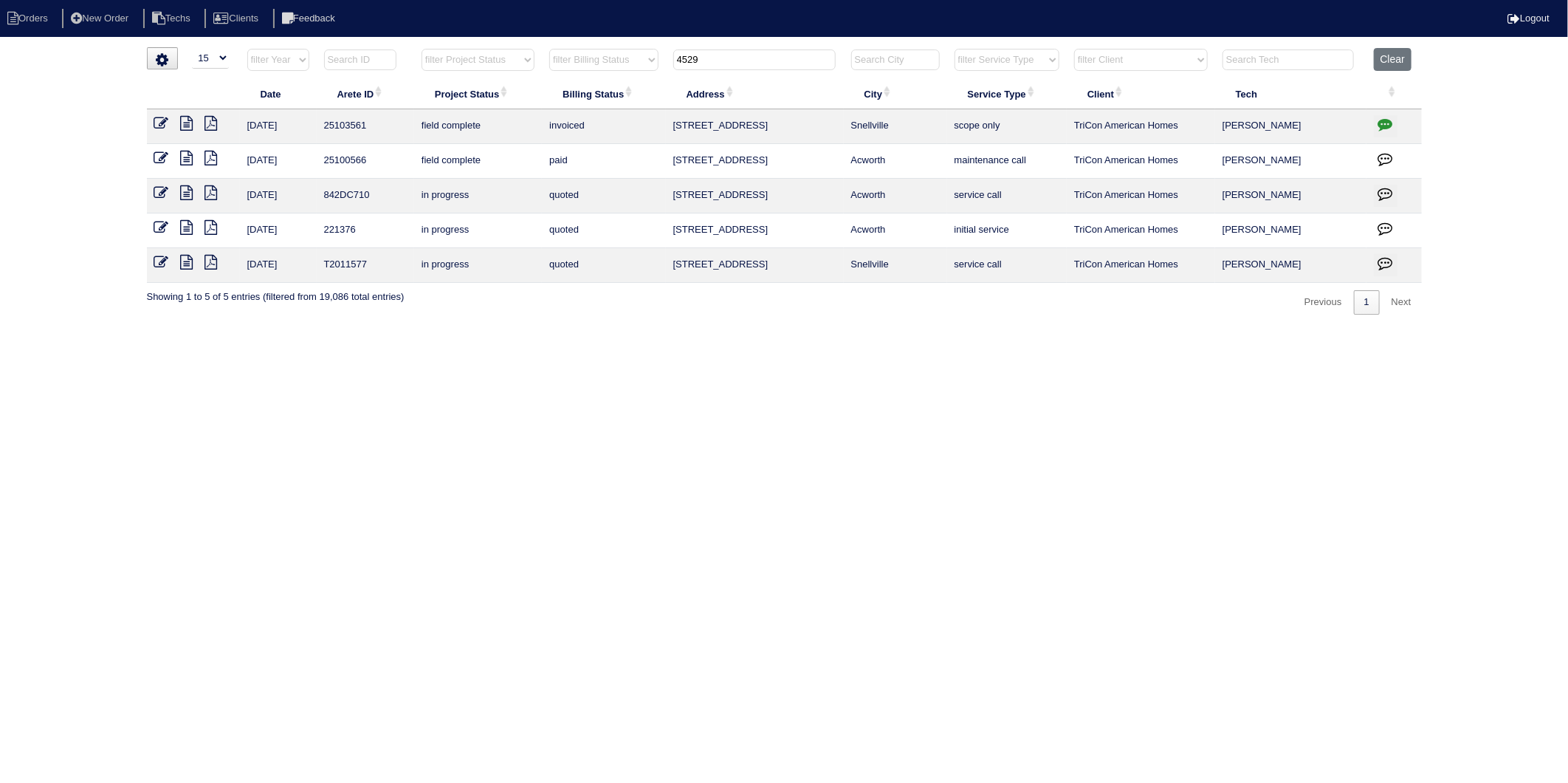
click at [159, 124] on icon at bounding box center [162, 123] width 15 height 15
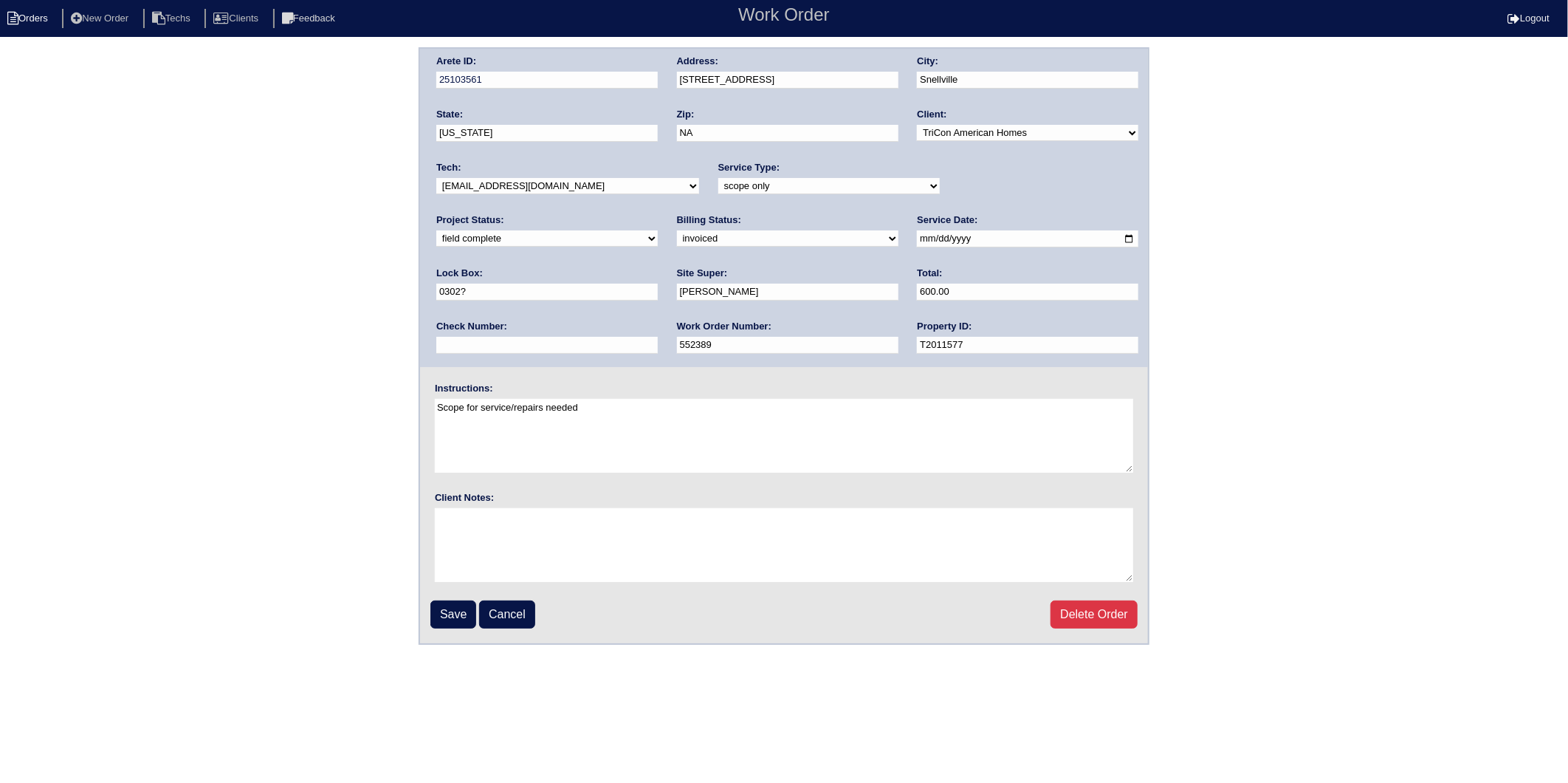
click at [46, 16] on li "Orders" at bounding box center [29, 19] width 60 height 20
select select "15"
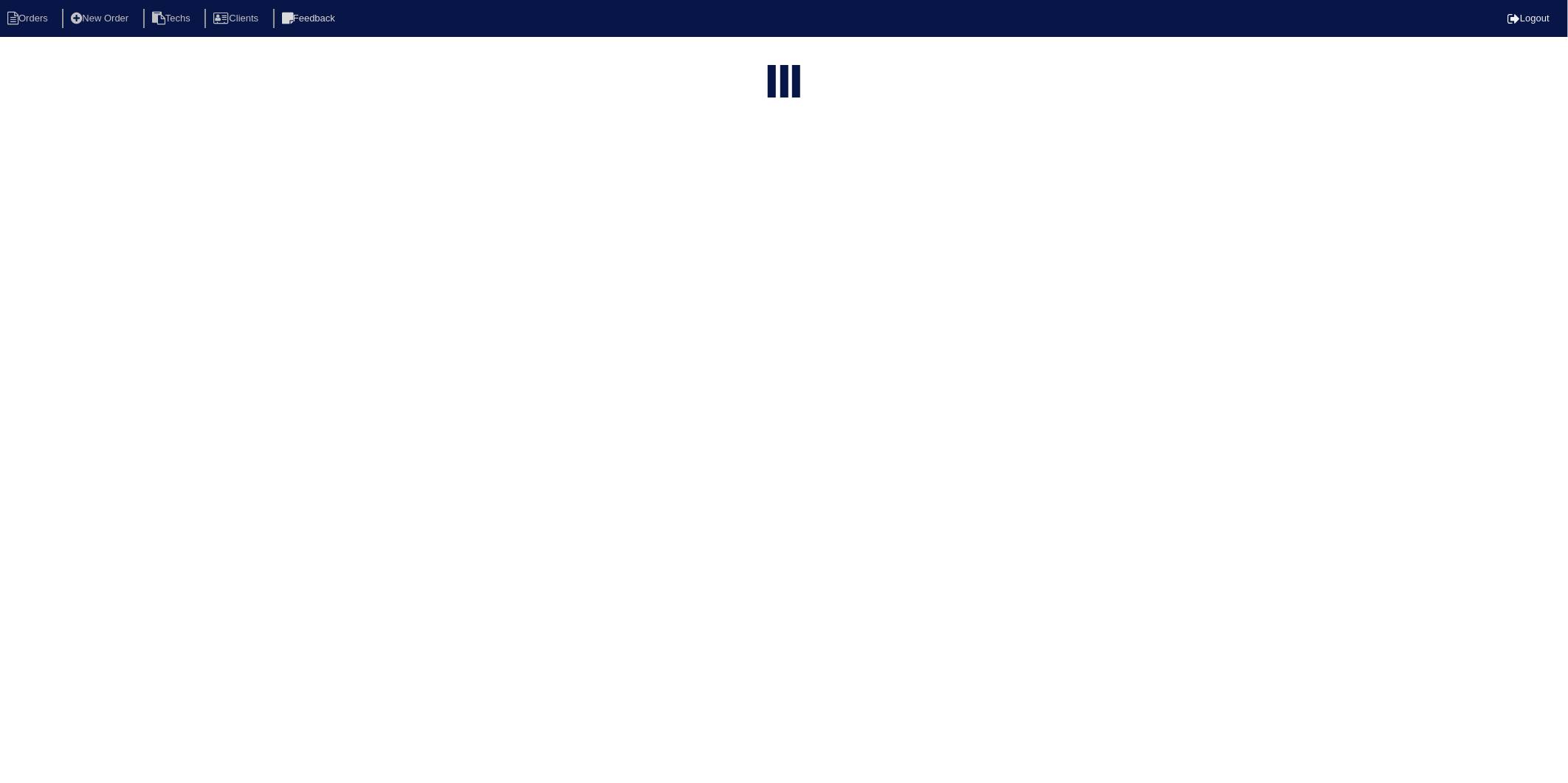
type input "4529"
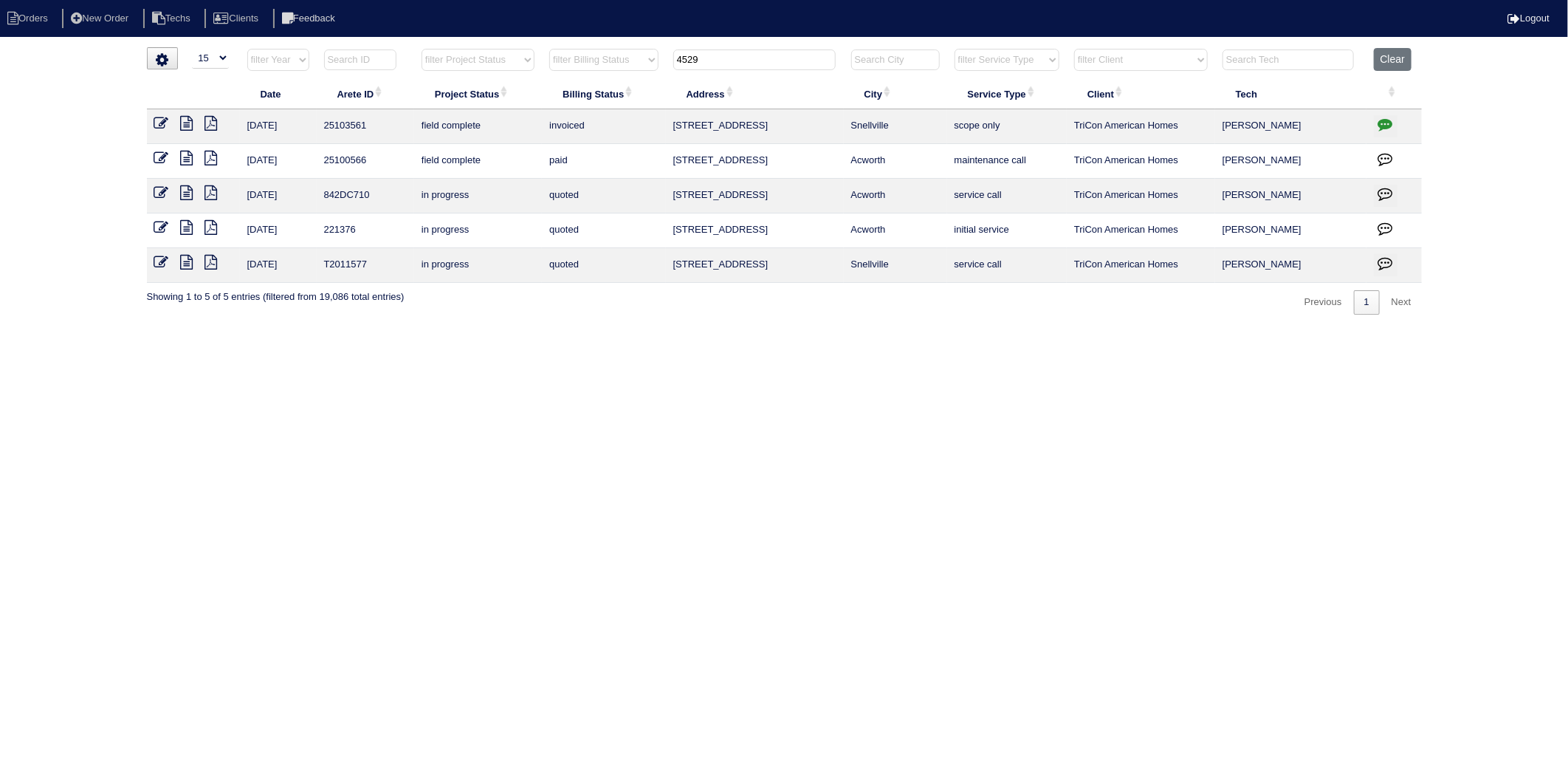
click at [187, 126] on icon at bounding box center [186, 123] width 13 height 15
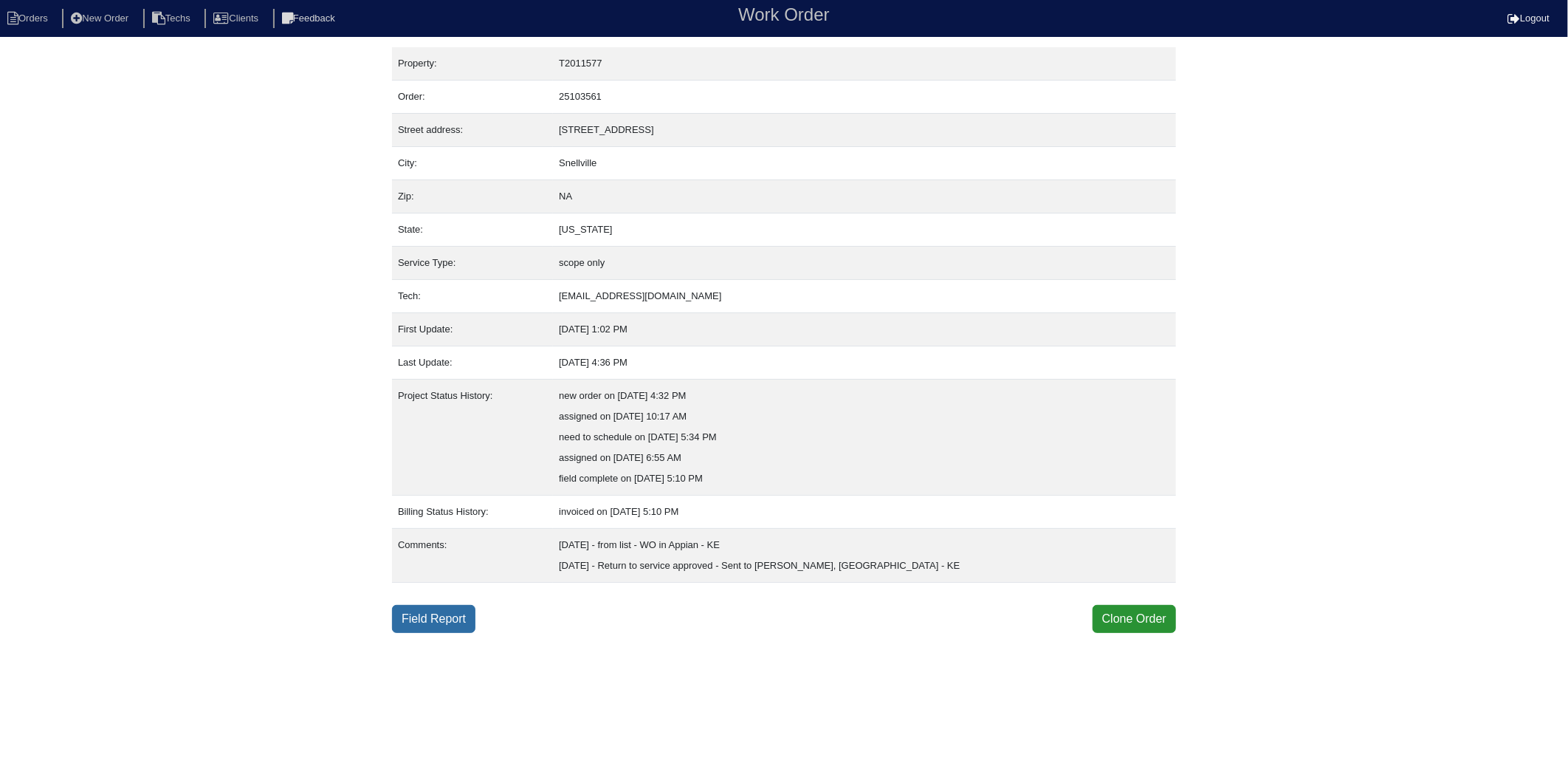
click at [430, 623] on link "Field Report" at bounding box center [433, 618] width 83 height 28
click at [448, 619] on link "Field Report" at bounding box center [433, 618] width 83 height 28
